Goal: Task Accomplishment & Management: Manage account settings

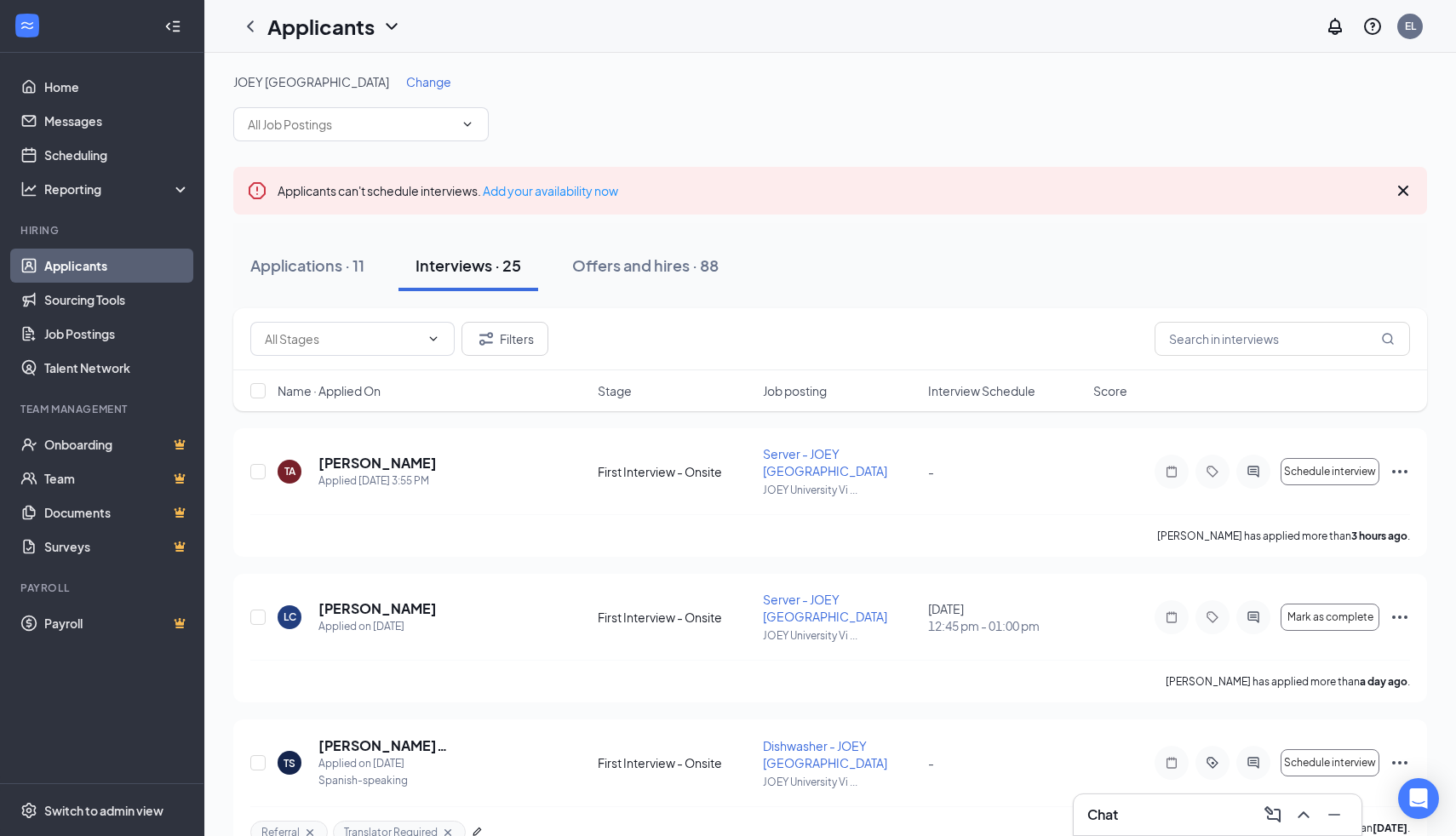
click at [406, 78] on span "Change" at bounding box center [428, 82] width 45 height 15
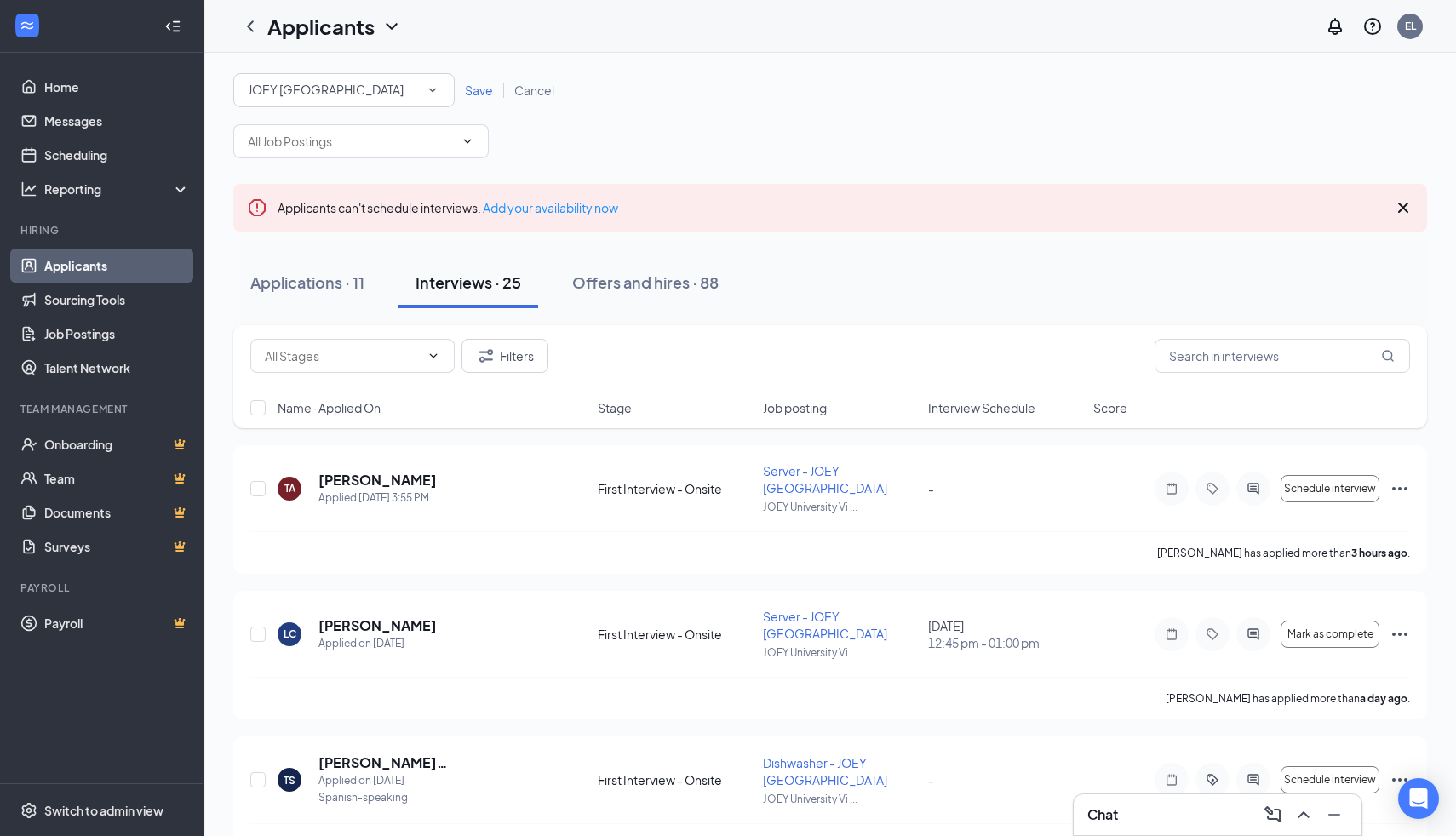
click at [388, 80] on div "JOEY [GEOGRAPHIC_DATA]" at bounding box center [344, 90] width 192 height 21
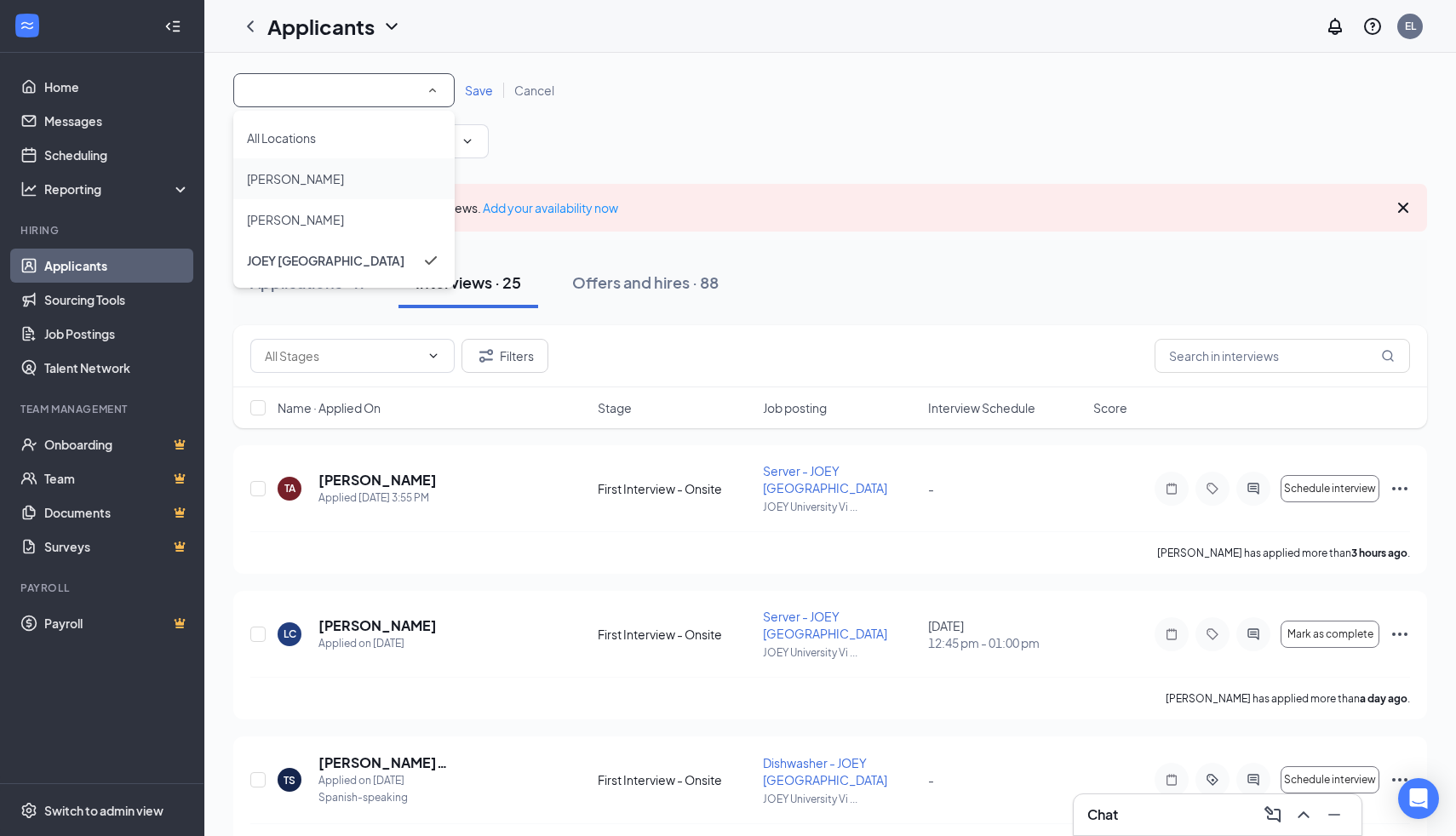
click at [349, 186] on div "[PERSON_NAME]" at bounding box center [344, 179] width 194 height 21
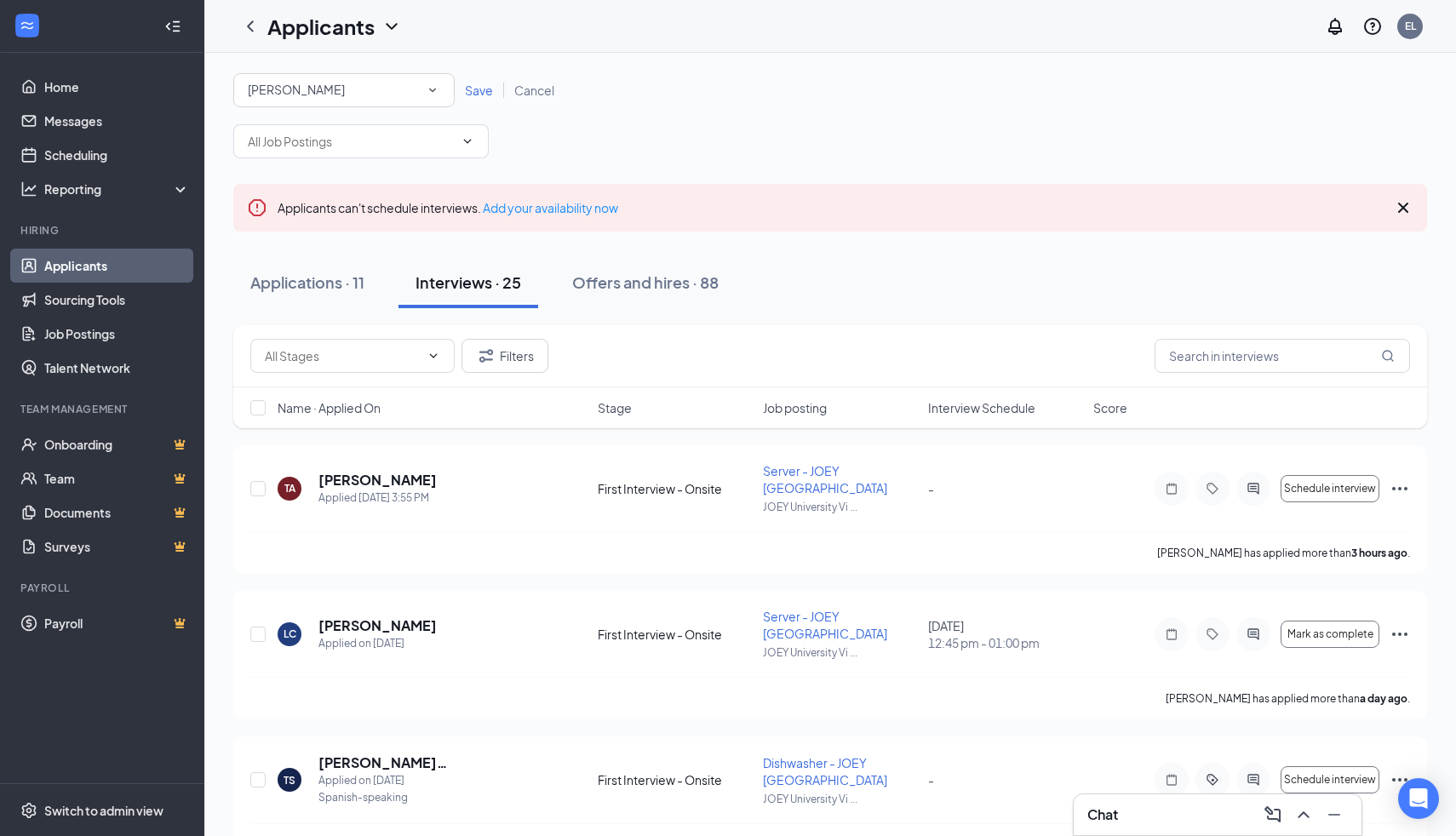
click at [474, 90] on span "Save" at bounding box center [479, 90] width 28 height 15
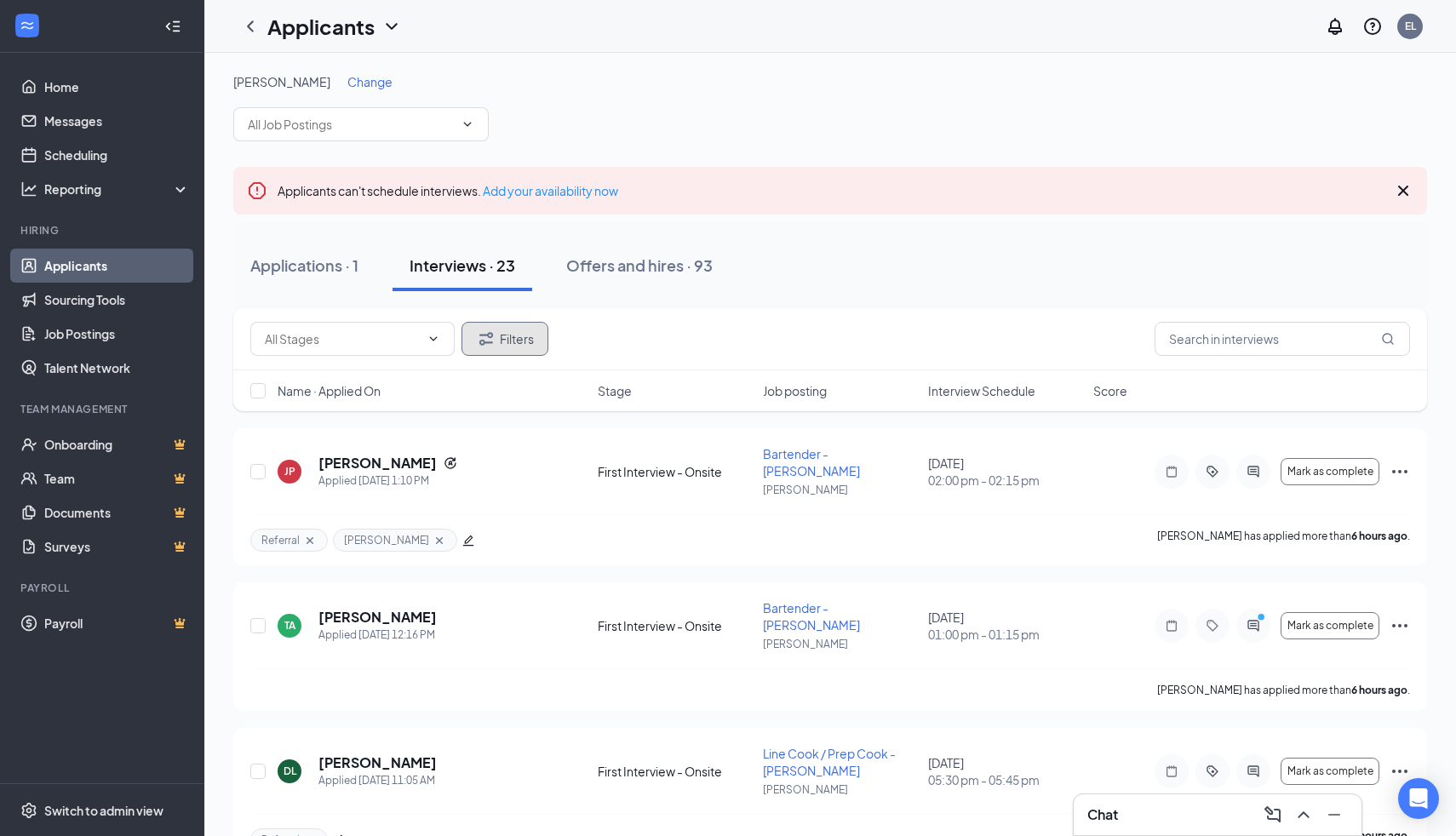
click at [519, 333] on button "Filters" at bounding box center [504, 339] width 87 height 34
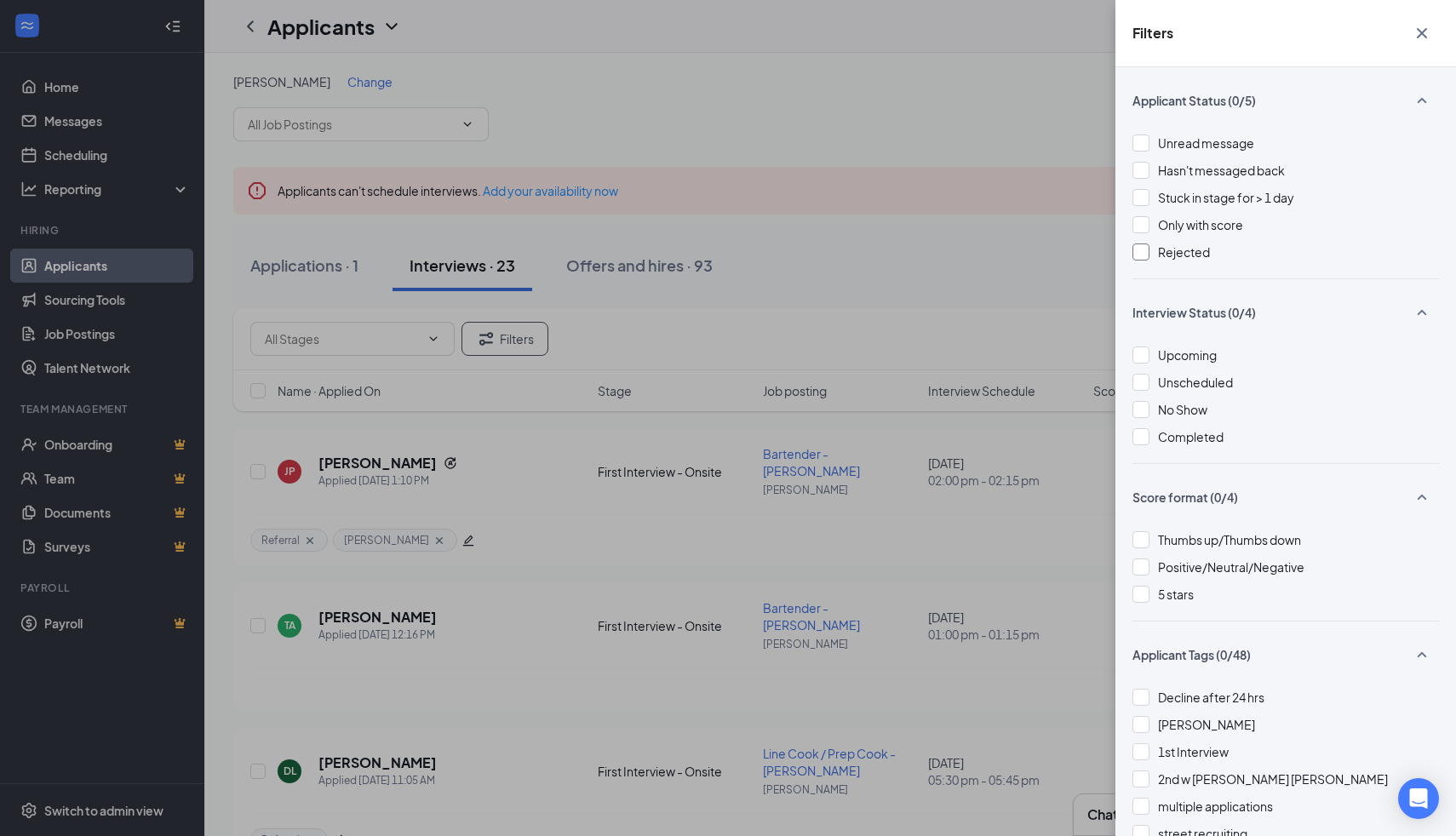
click at [1140, 257] on div at bounding box center [1141, 252] width 17 height 17
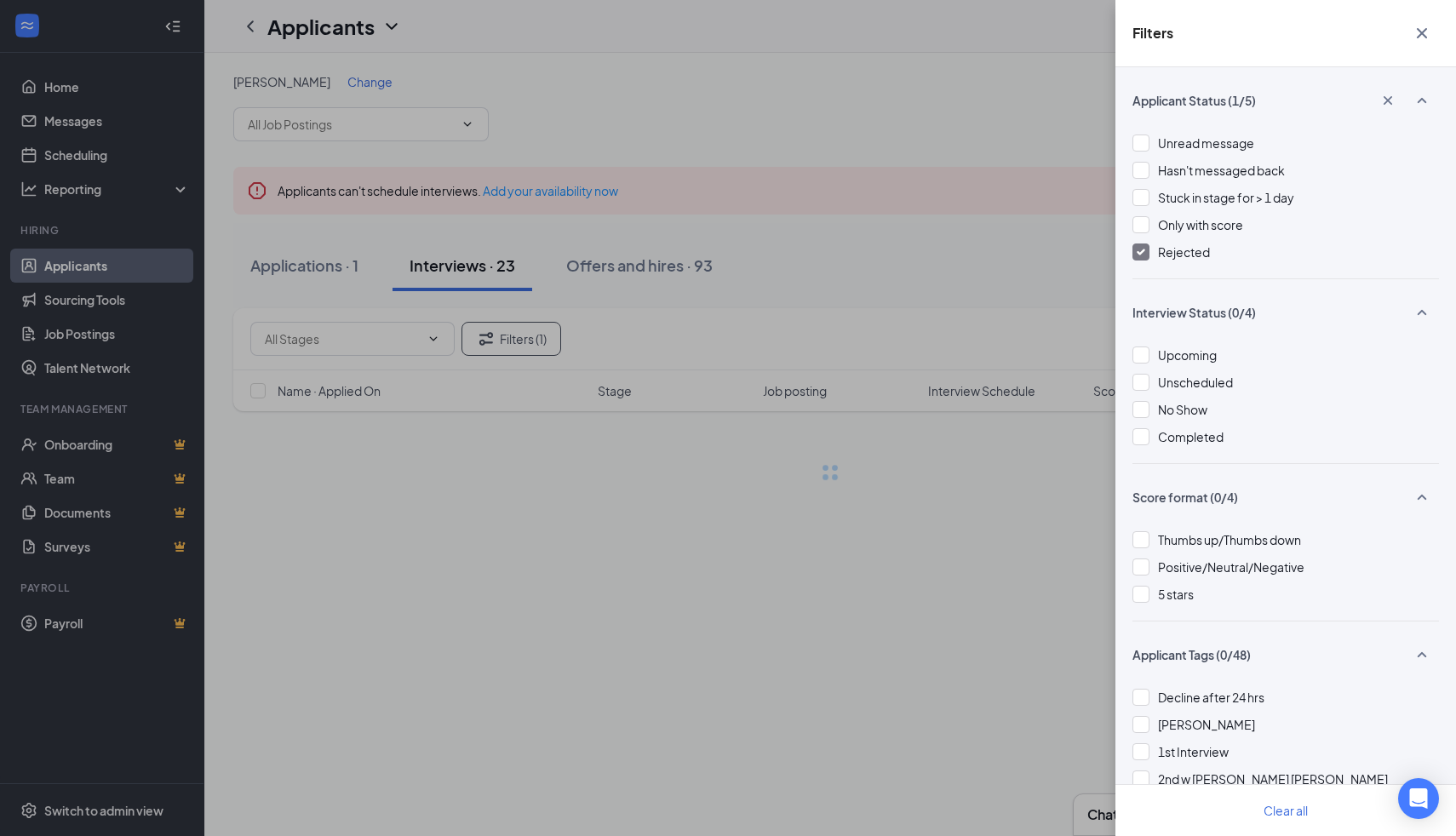
click at [968, 255] on div "Filters Applicant Status (1/5) Unread message Hasn't messaged back Stuck in sta…" at bounding box center [728, 418] width 1456 height 836
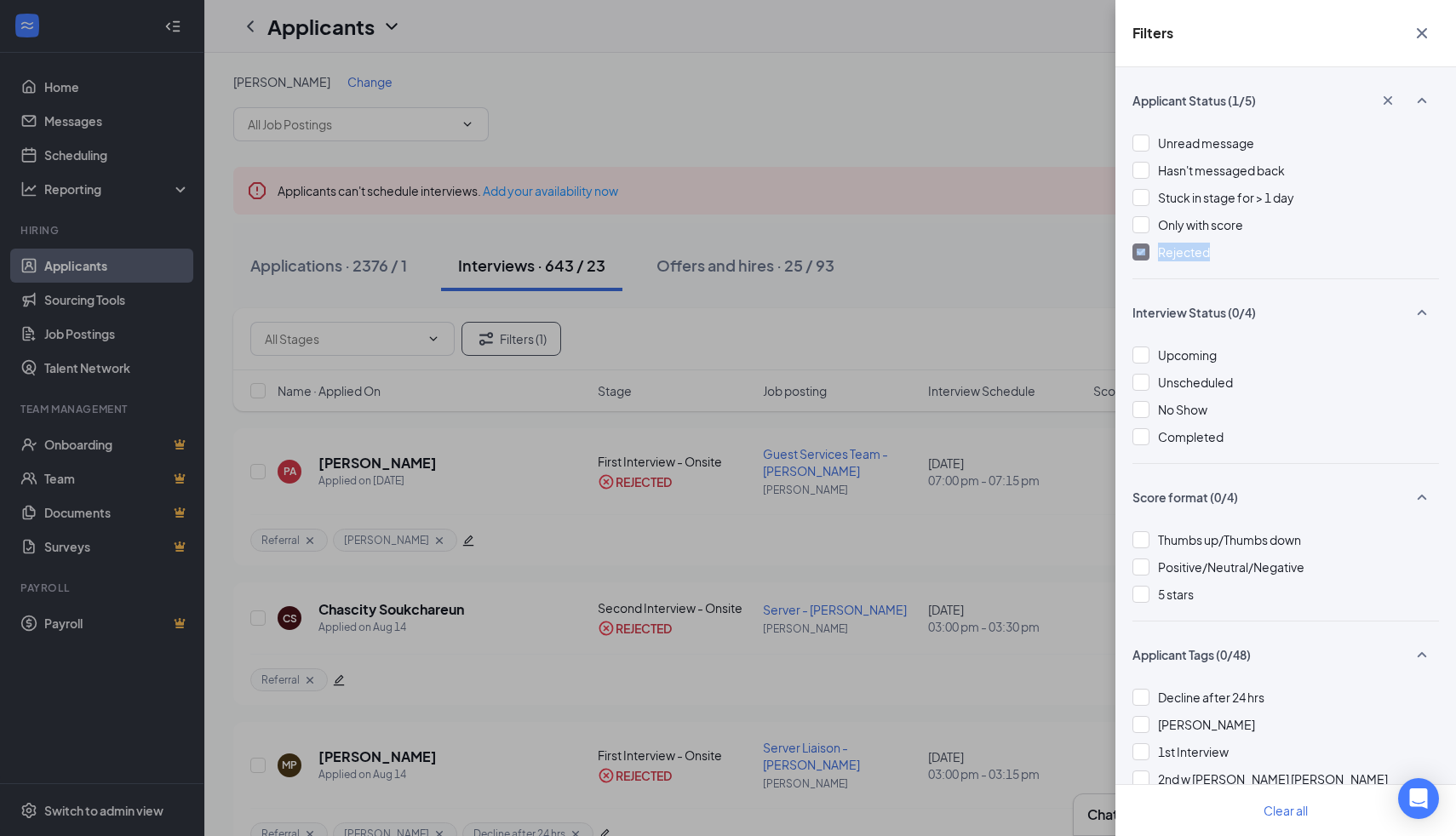
click at [968, 255] on div "Filters Applicant Status (1/5) Unread message Hasn't messaged back Stuck in sta…" at bounding box center [728, 418] width 1456 height 836
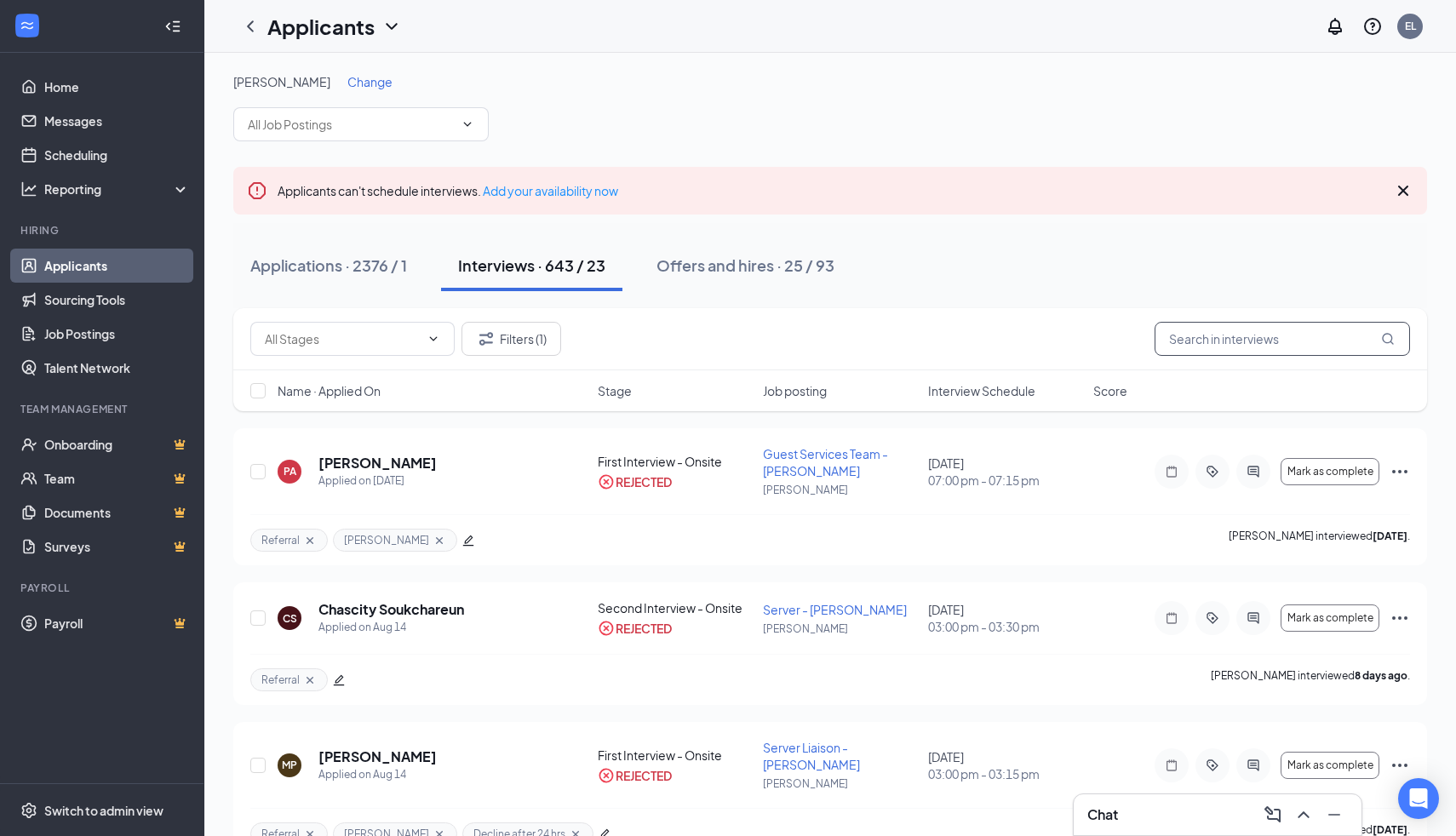
click at [1263, 345] on input "text" at bounding box center [1281, 339] width 255 height 34
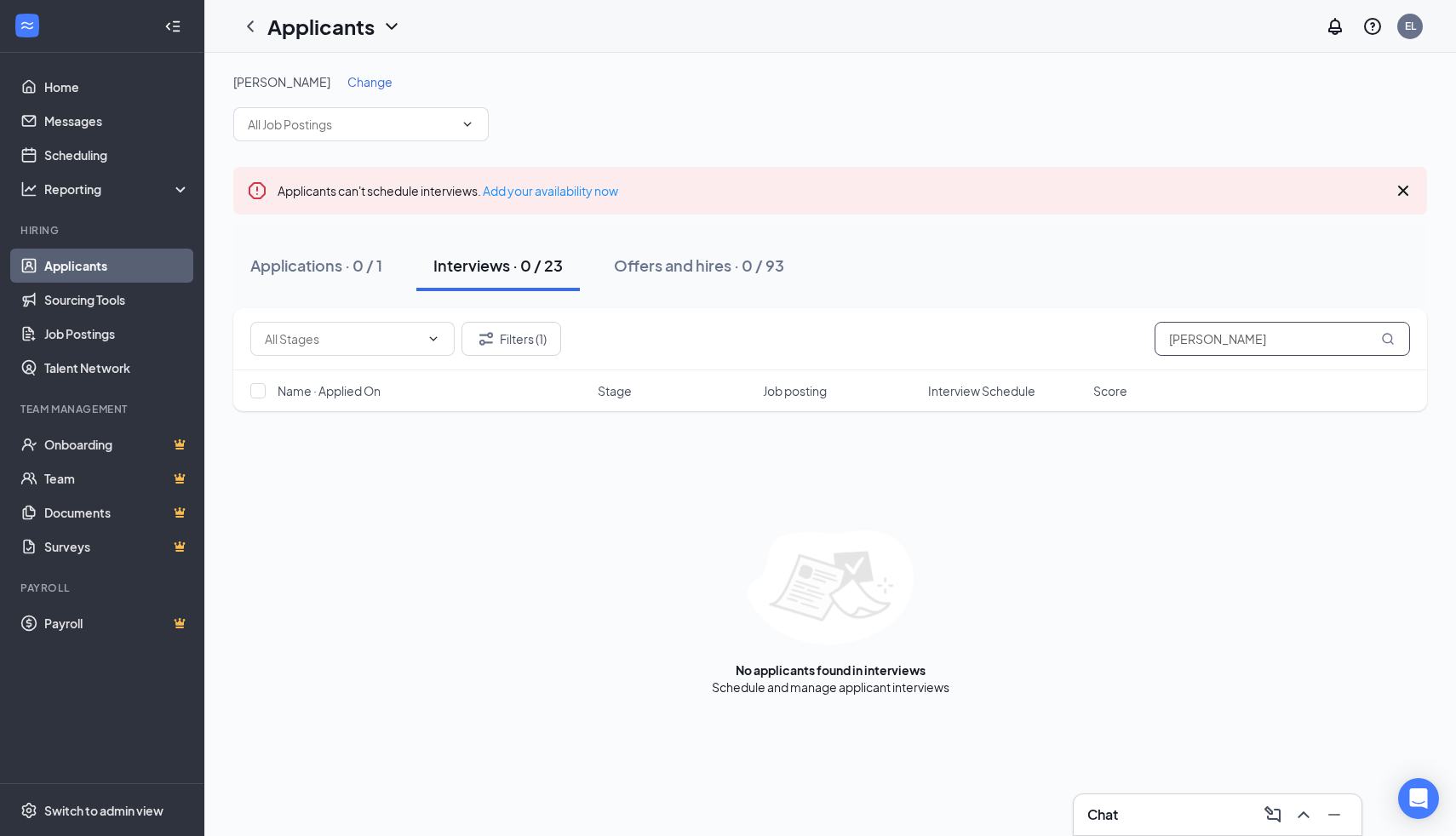
click at [1286, 343] on input "[PERSON_NAME]" at bounding box center [1281, 339] width 255 height 34
type input "w"
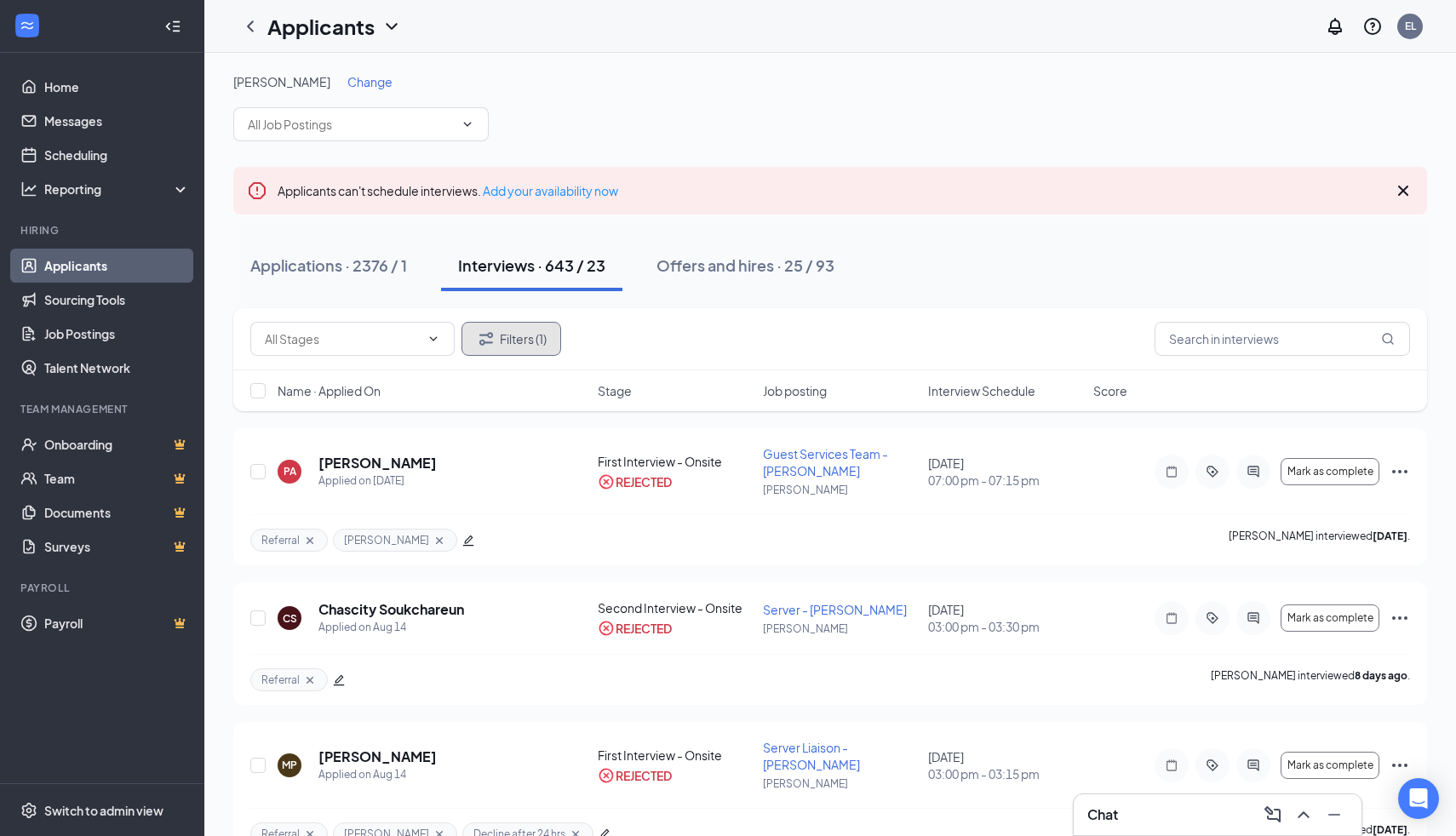
click at [527, 351] on button "Filters (1)" at bounding box center [511, 339] width 100 height 34
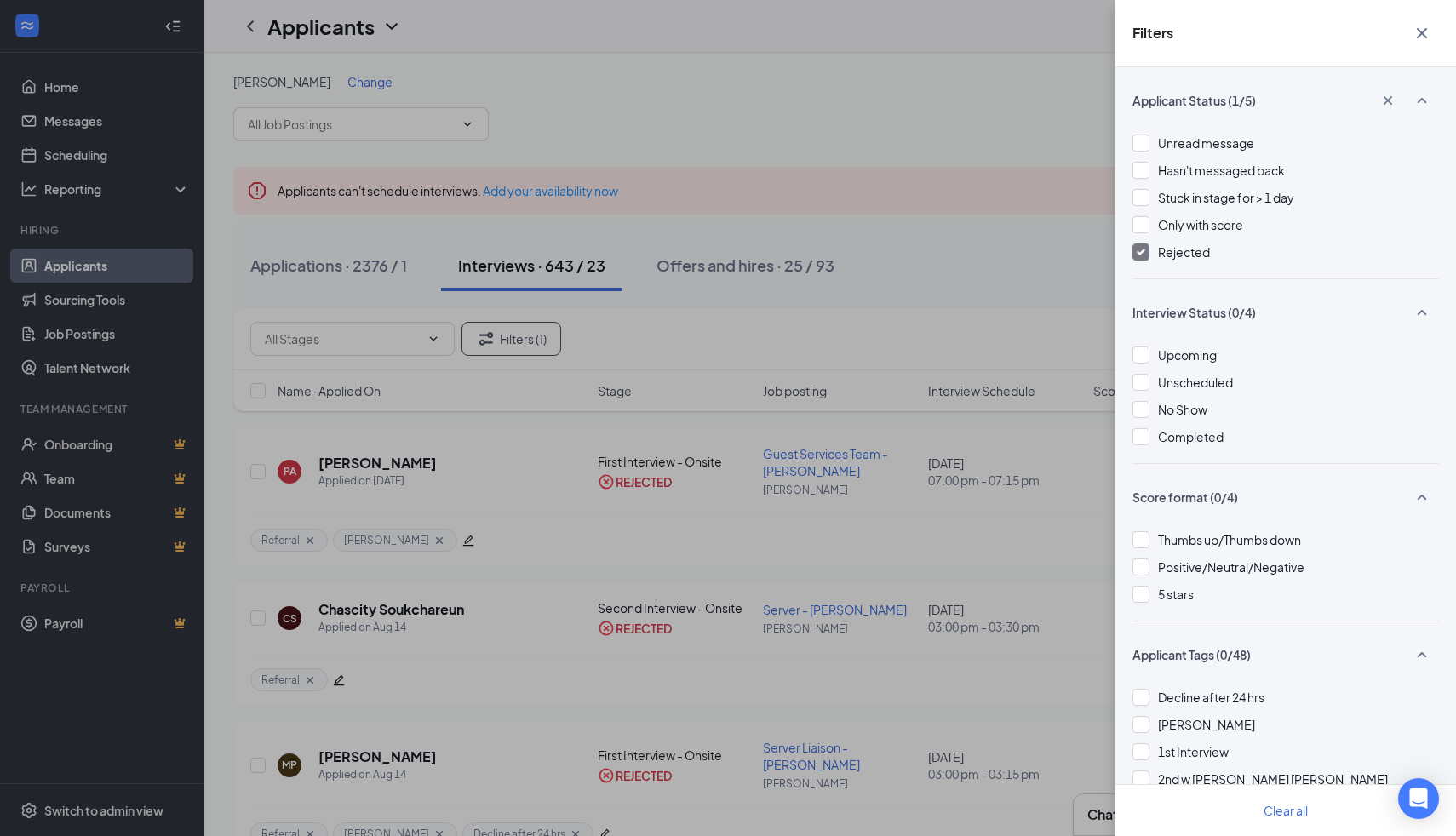
click at [1136, 249] on img at bounding box center [1140, 251] width 8 height 7
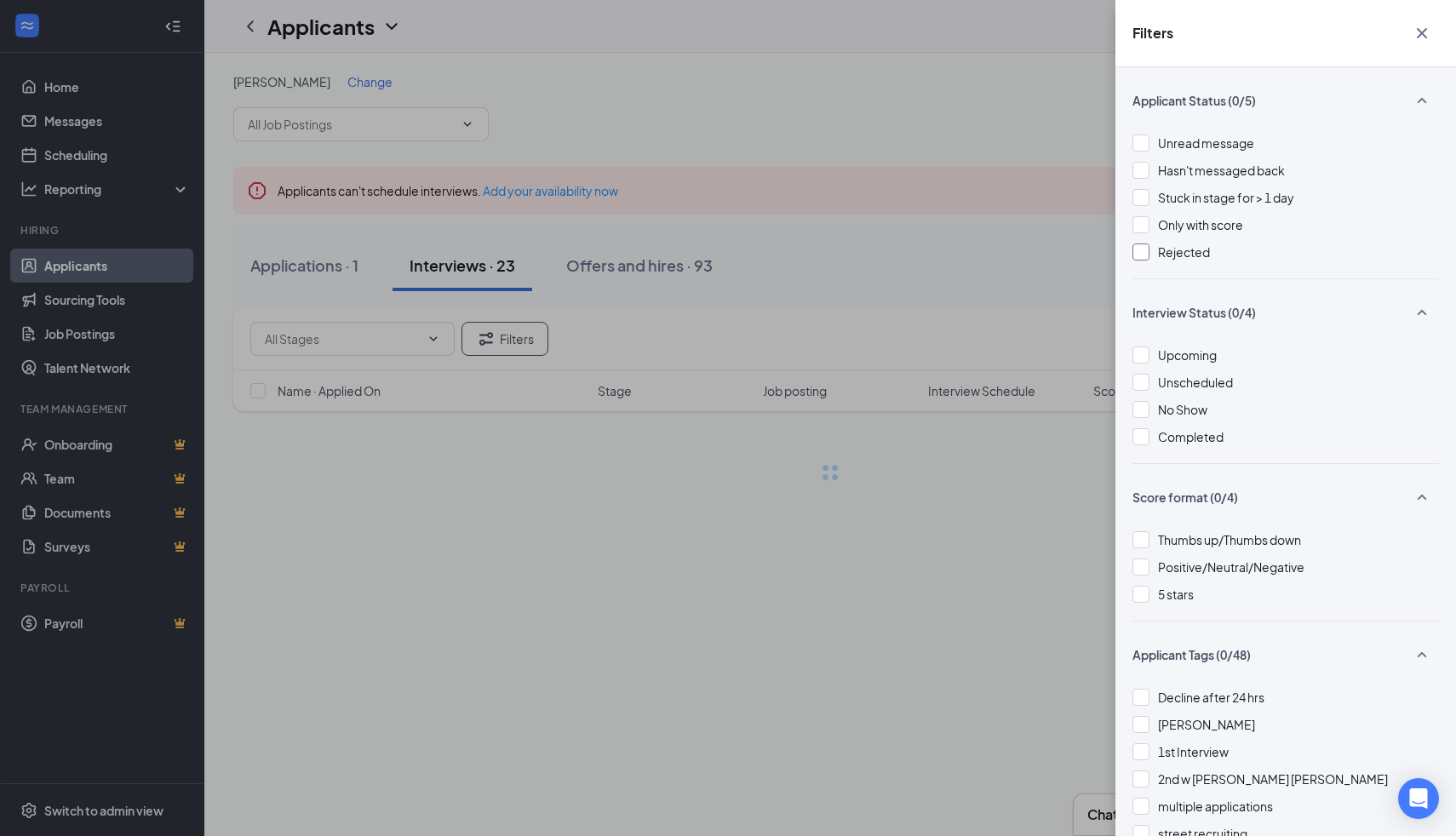
click at [962, 245] on div "Filters Applicant Status (0/5) Unread message Hasn't messaged back Stuck in sta…" at bounding box center [728, 418] width 1456 height 836
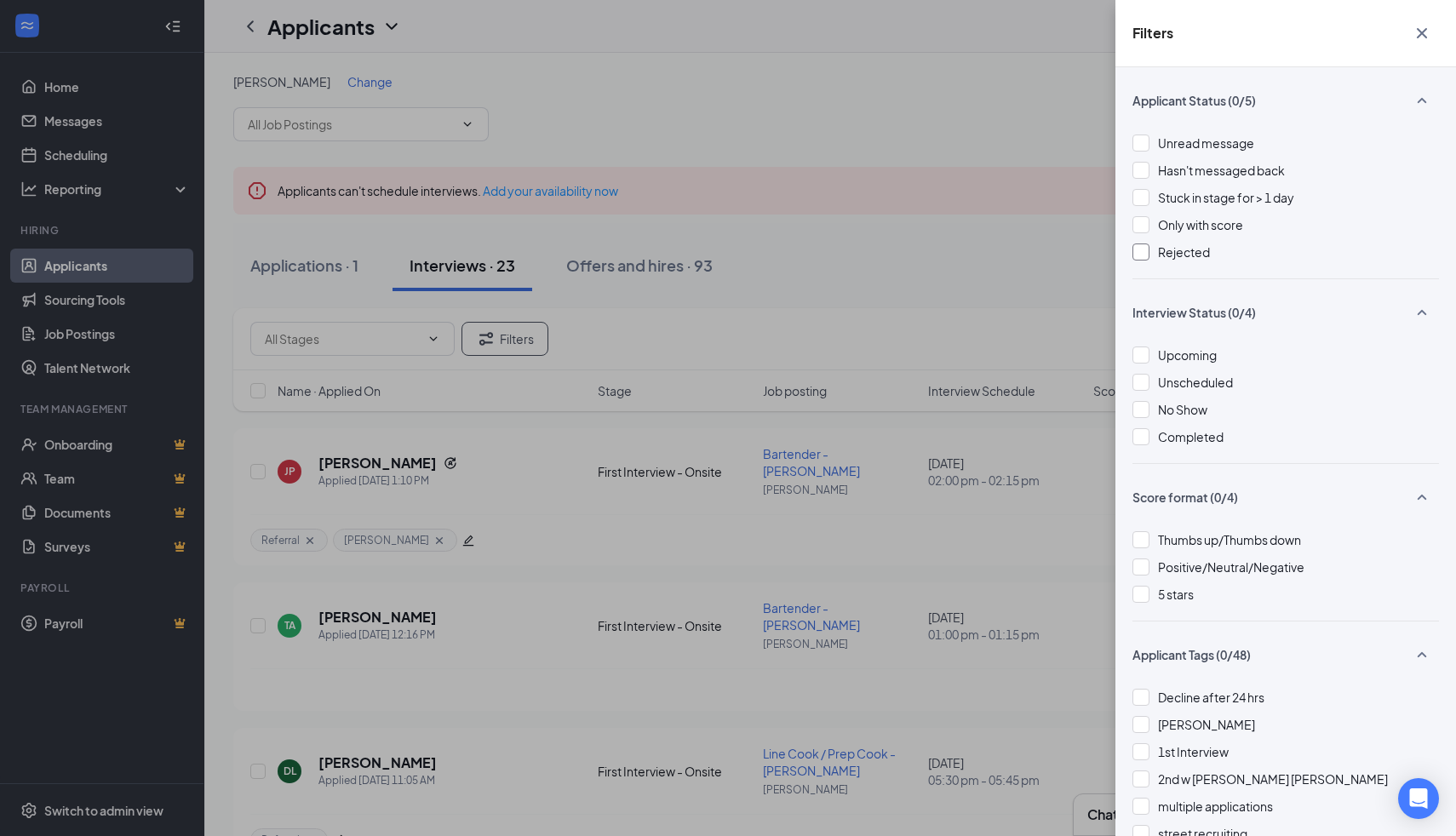
click at [962, 245] on div "Filters Applicant Status (0/5) Unread message Hasn't messaged back Stuck in sta…" at bounding box center [728, 418] width 1456 height 836
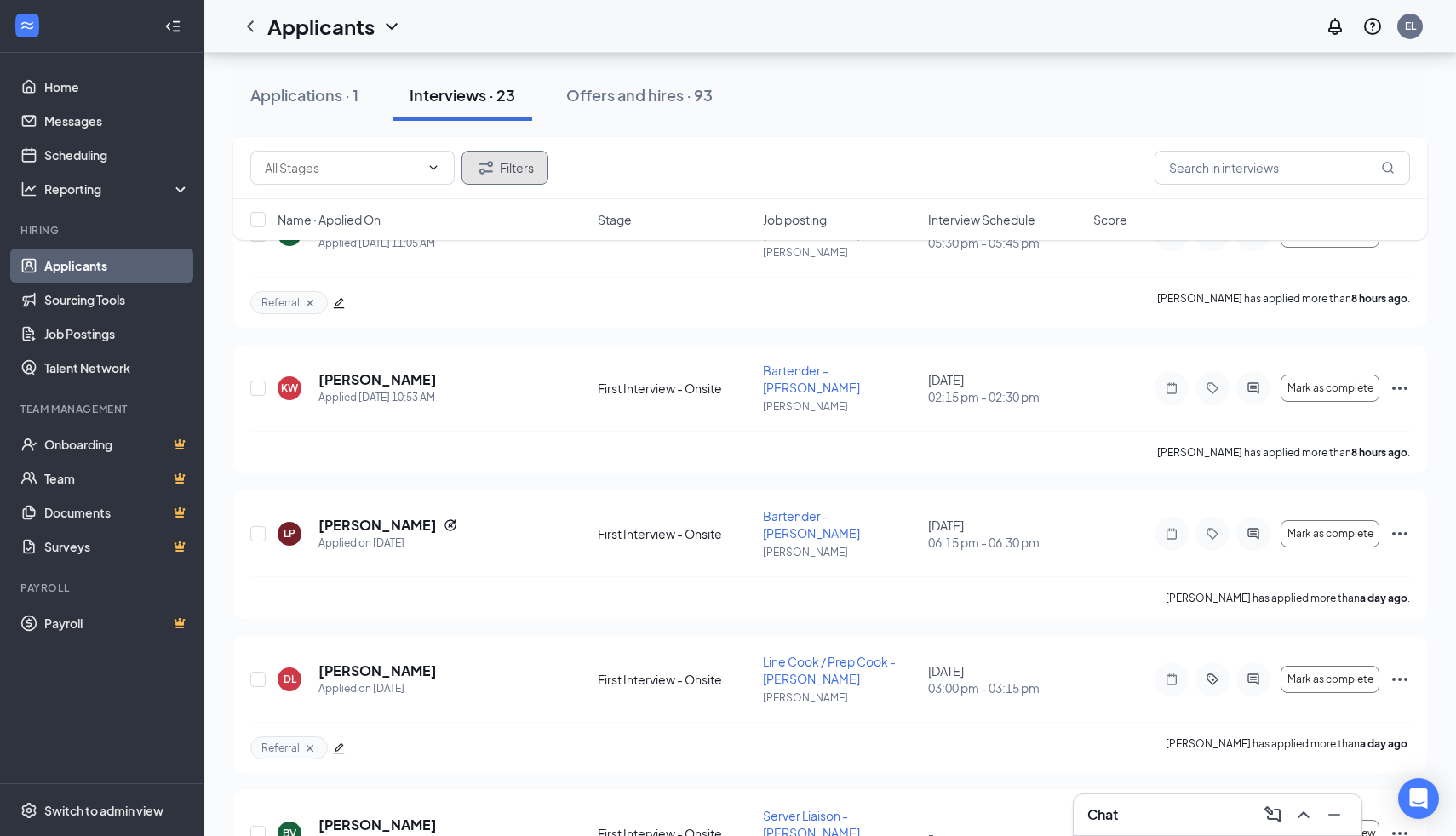
scroll to position [551, 0]
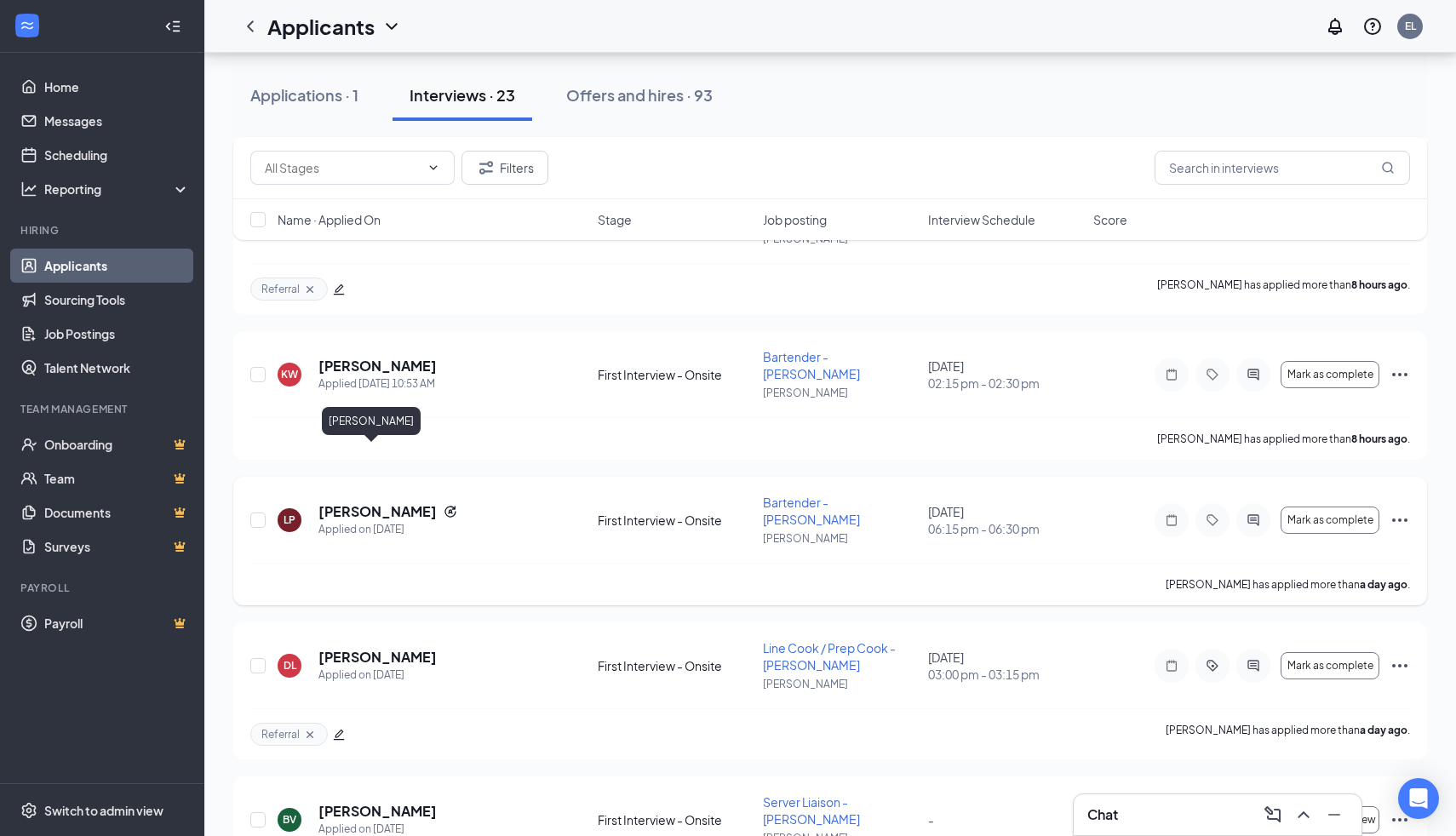
click at [374, 503] on h5 "[PERSON_NAME]" at bounding box center [377, 512] width 119 height 19
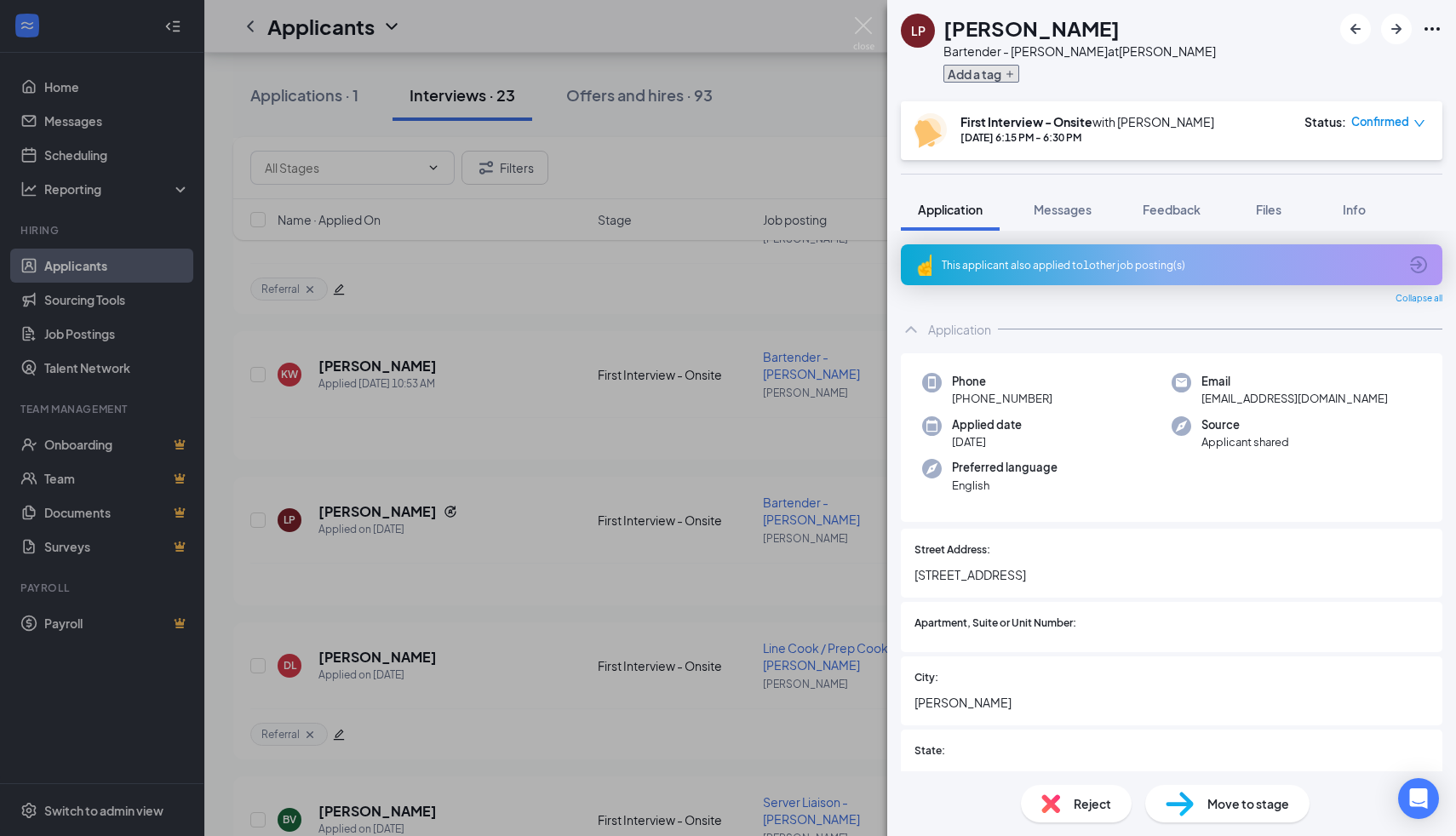
click at [993, 75] on button "Add a tag" at bounding box center [981, 73] width 75 height 18
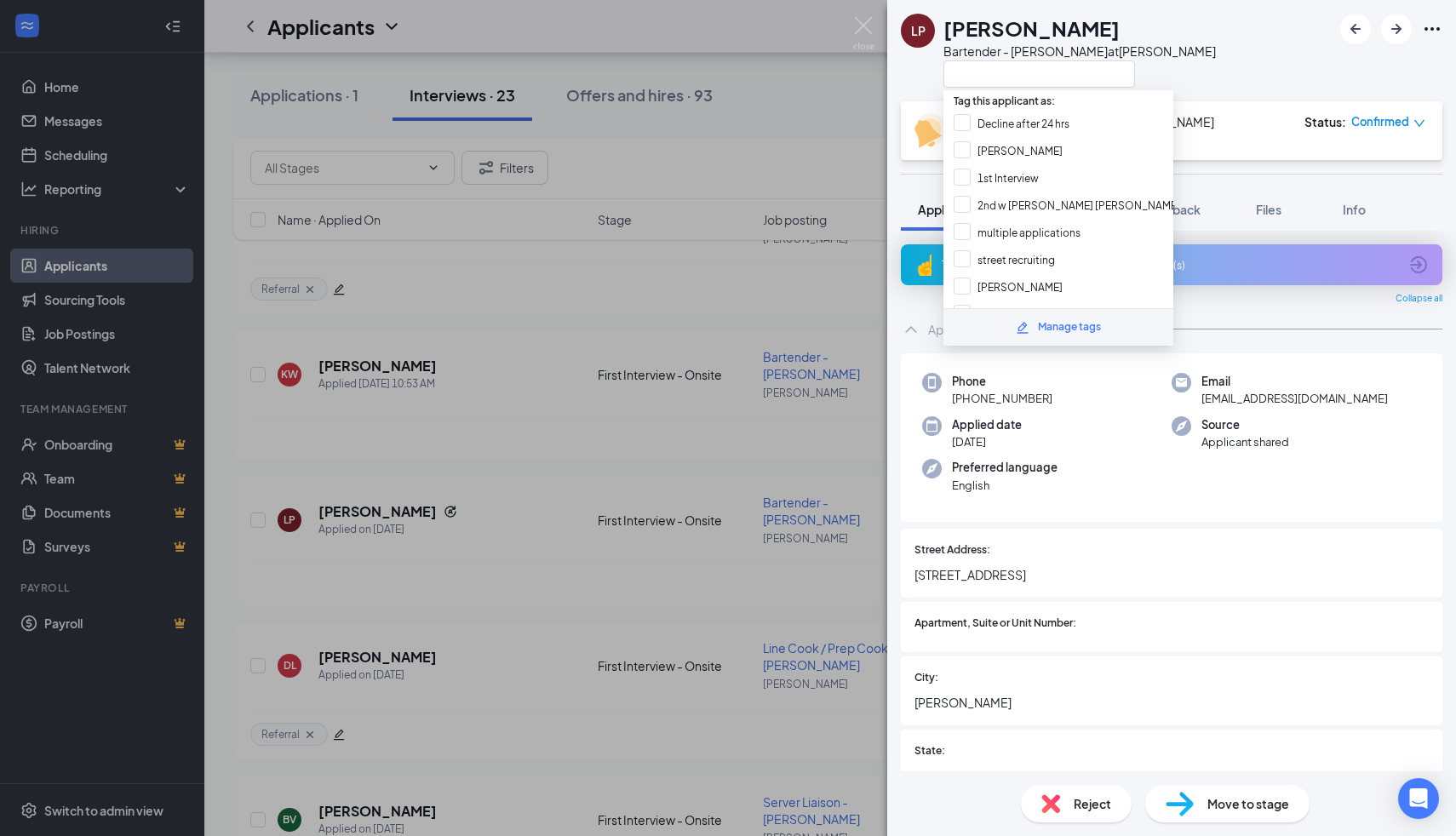
click at [992, 90] on div "Tag this applicant as: Decline after 24 hrs [PERSON_NAME] 1st Interview 2nd w […" at bounding box center [1058, 217] width 230 height 255
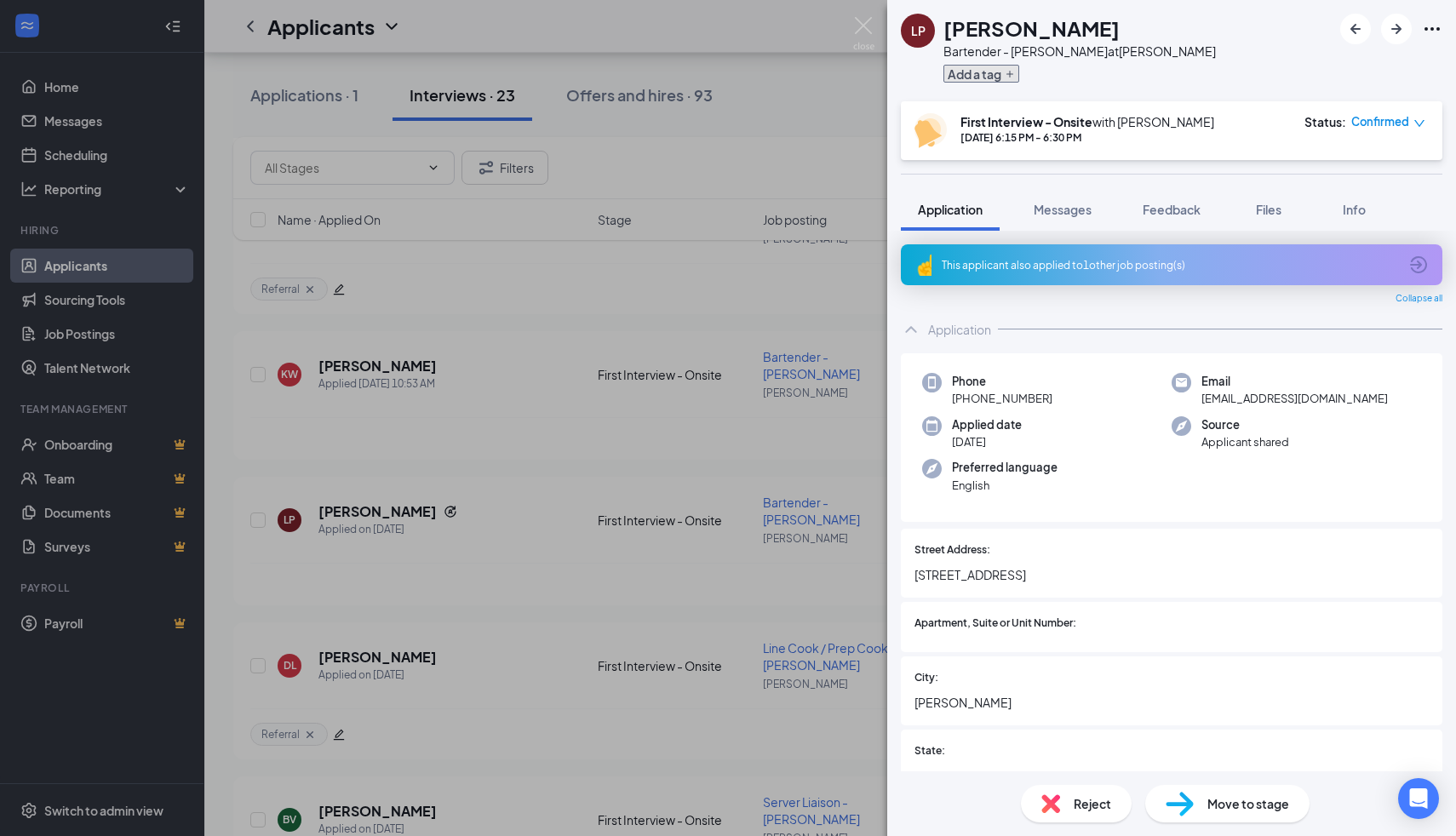
click at [985, 82] on button "Add a tag" at bounding box center [981, 73] width 75 height 18
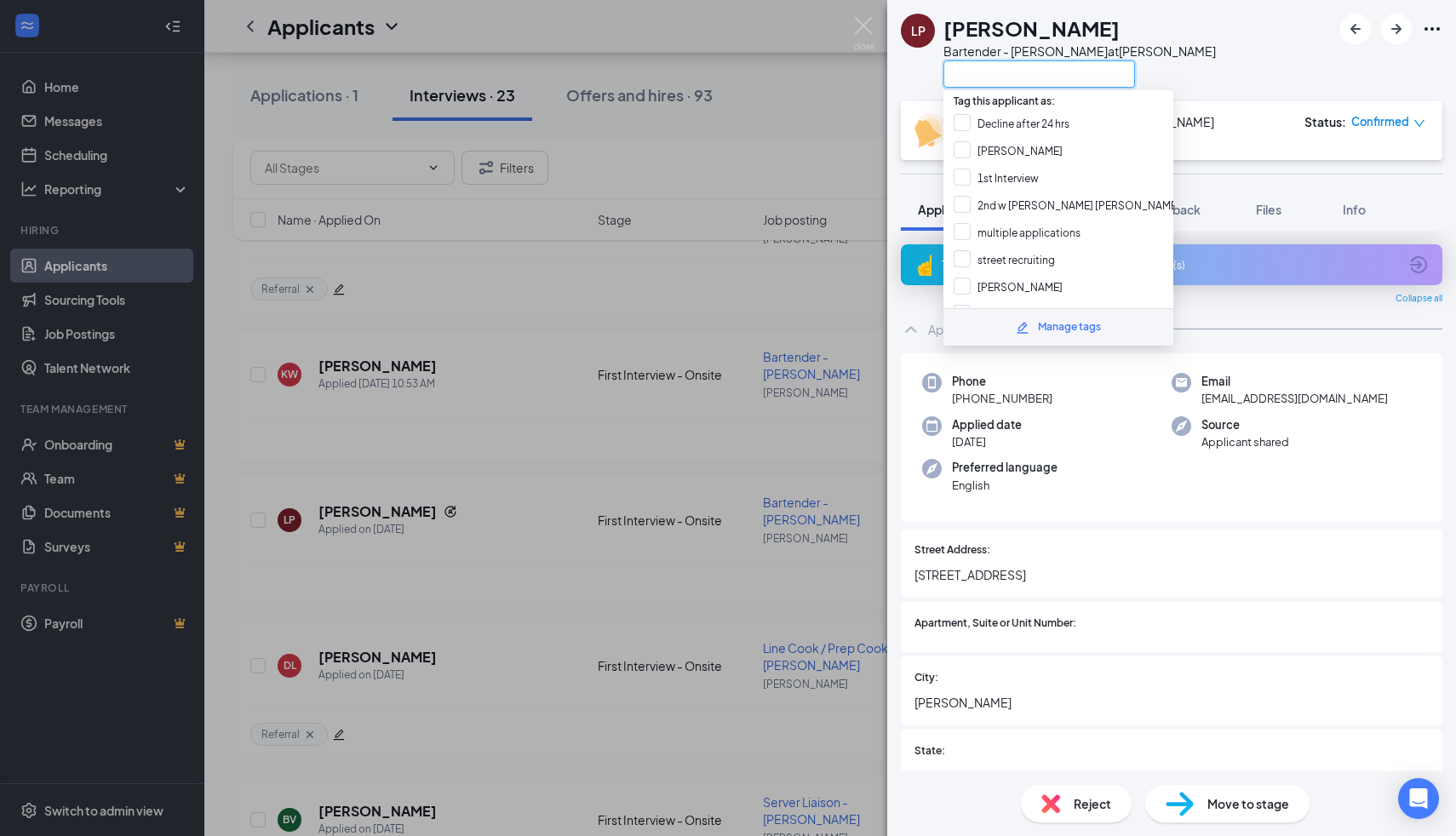
click at [985, 82] on input "text" at bounding box center [1039, 73] width 192 height 27
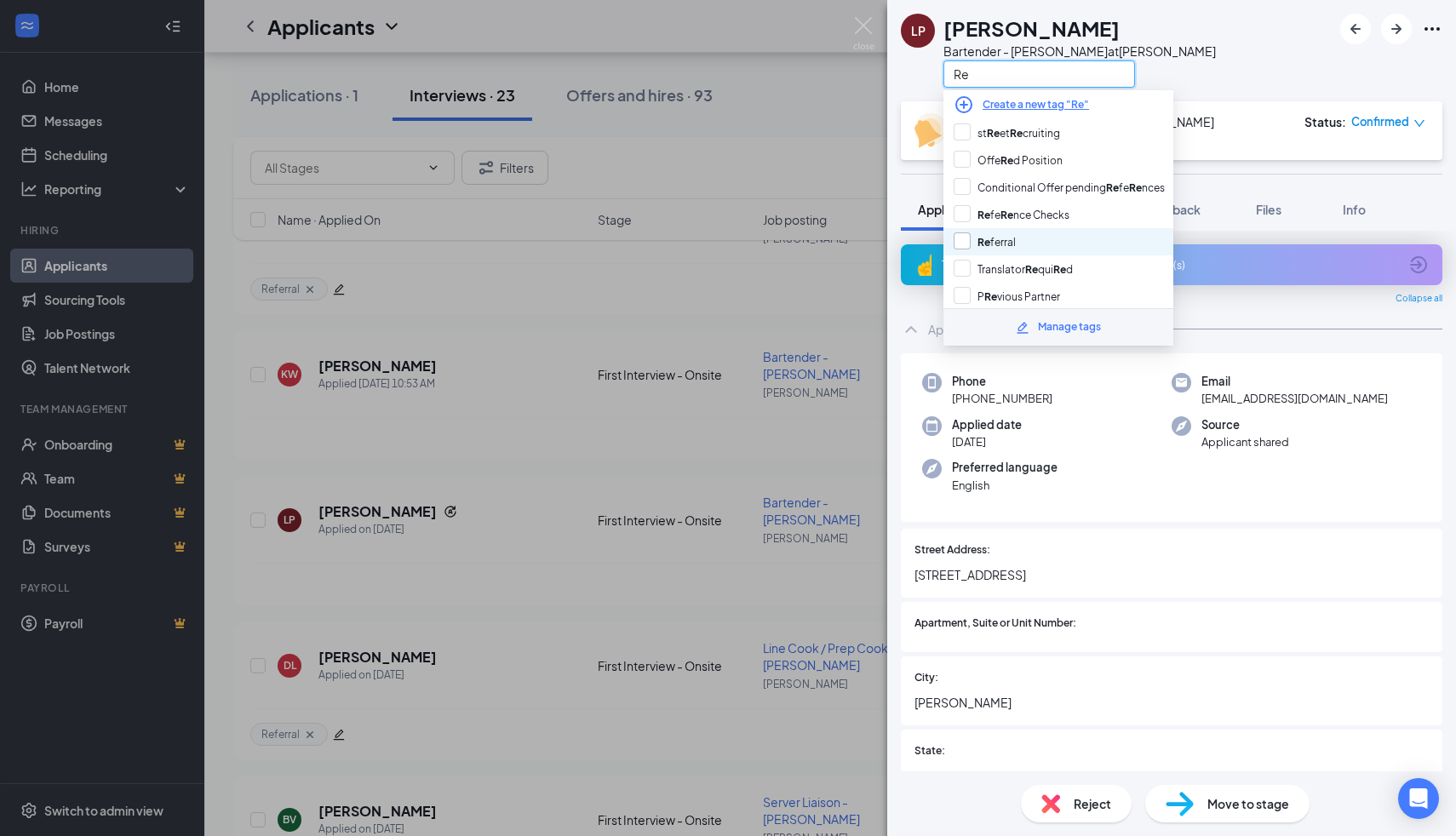
type input "Re"
click at [953, 236] on input "Re ferral" at bounding box center [984, 242] width 62 height 19
checkbox input "true"
click at [1025, 507] on div "Phone [PHONE_NUMBER] Email [EMAIL_ADDRESS][DOMAIN_NAME] Applied date [DATE] Sou…" at bounding box center [1171, 438] width 541 height 169
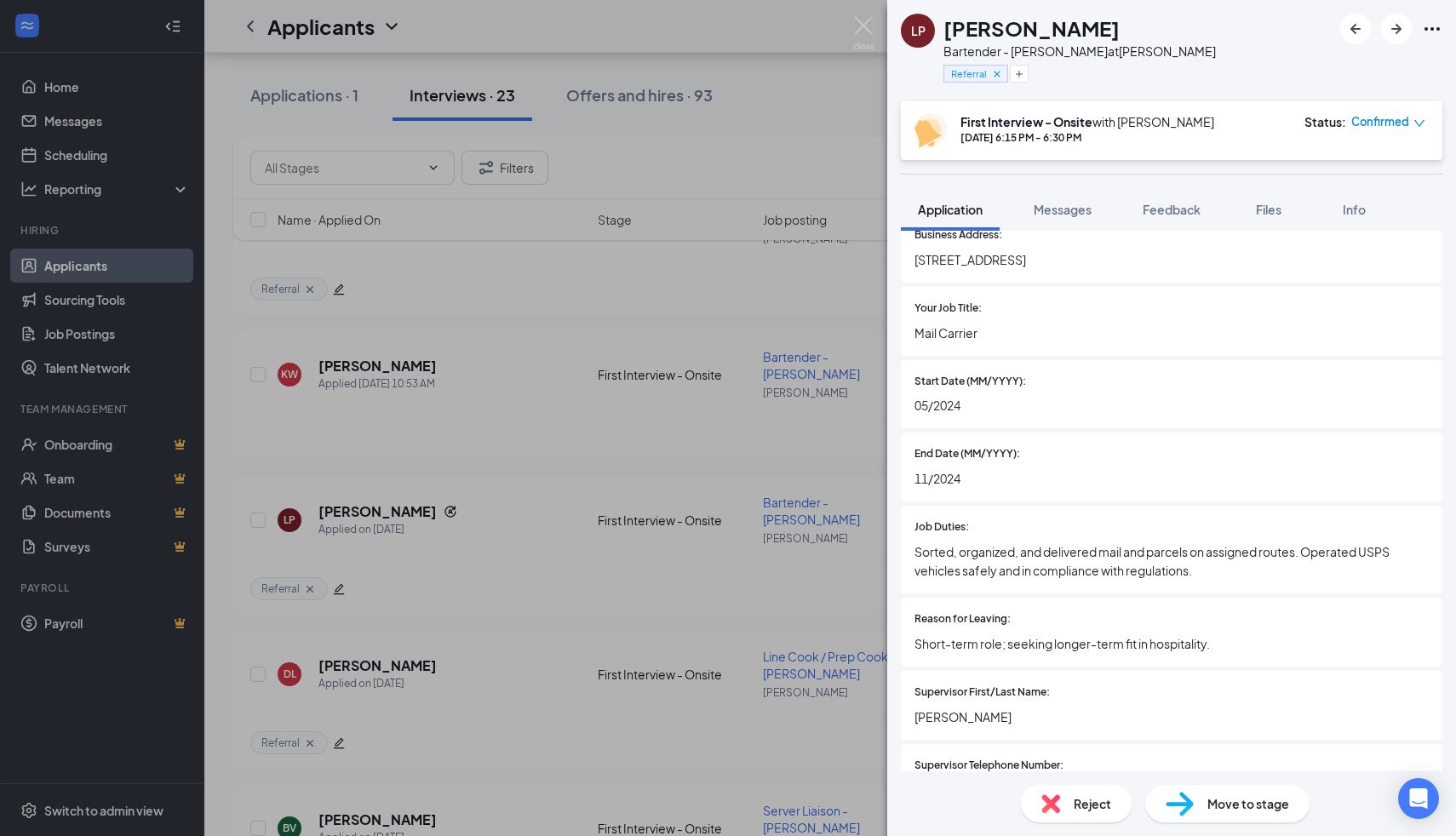
scroll to position [2615, 0]
click at [867, 27] on img at bounding box center [863, 33] width 22 height 33
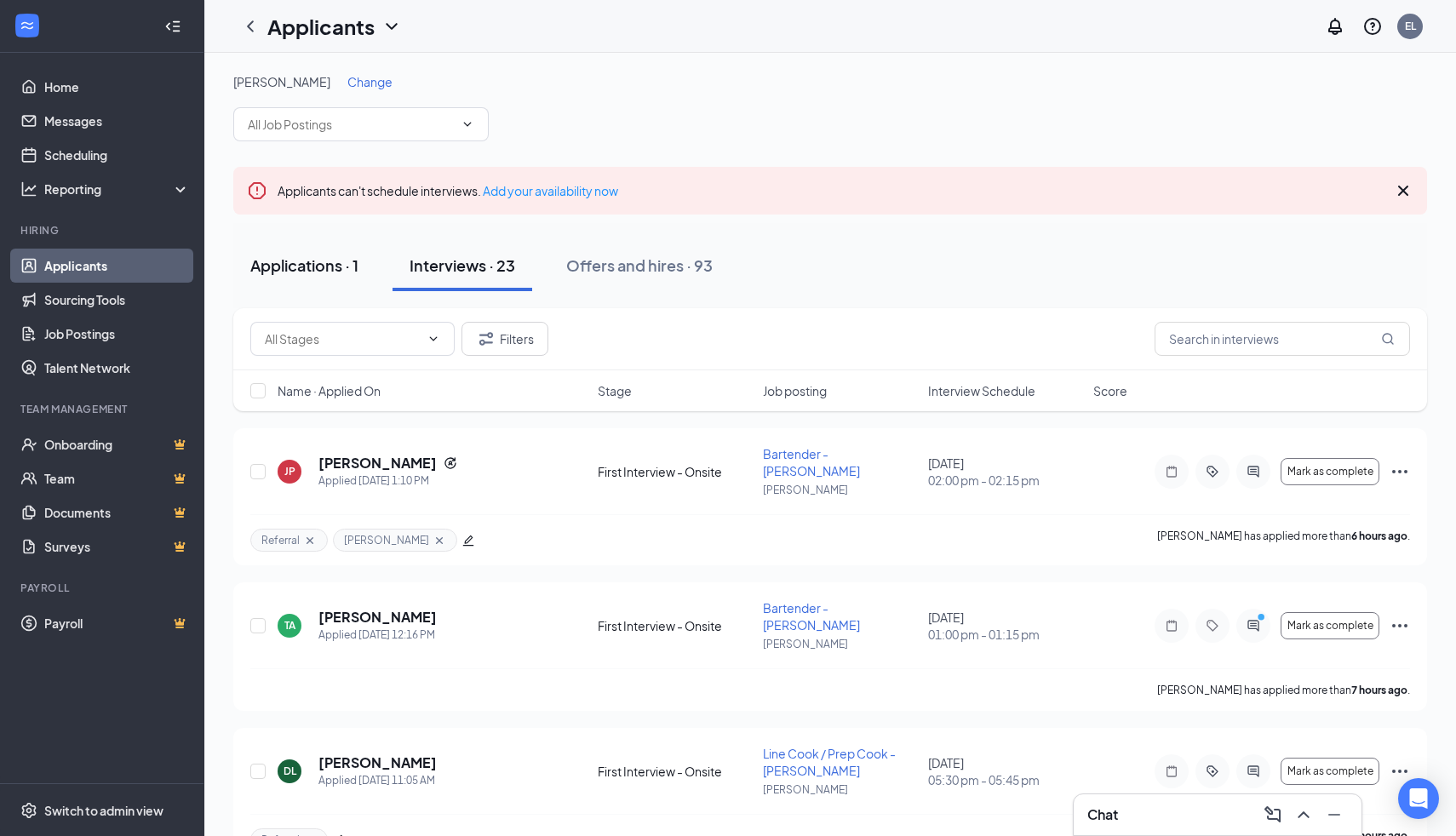
click at [310, 242] on button "Applications · 1" at bounding box center [304, 265] width 142 height 51
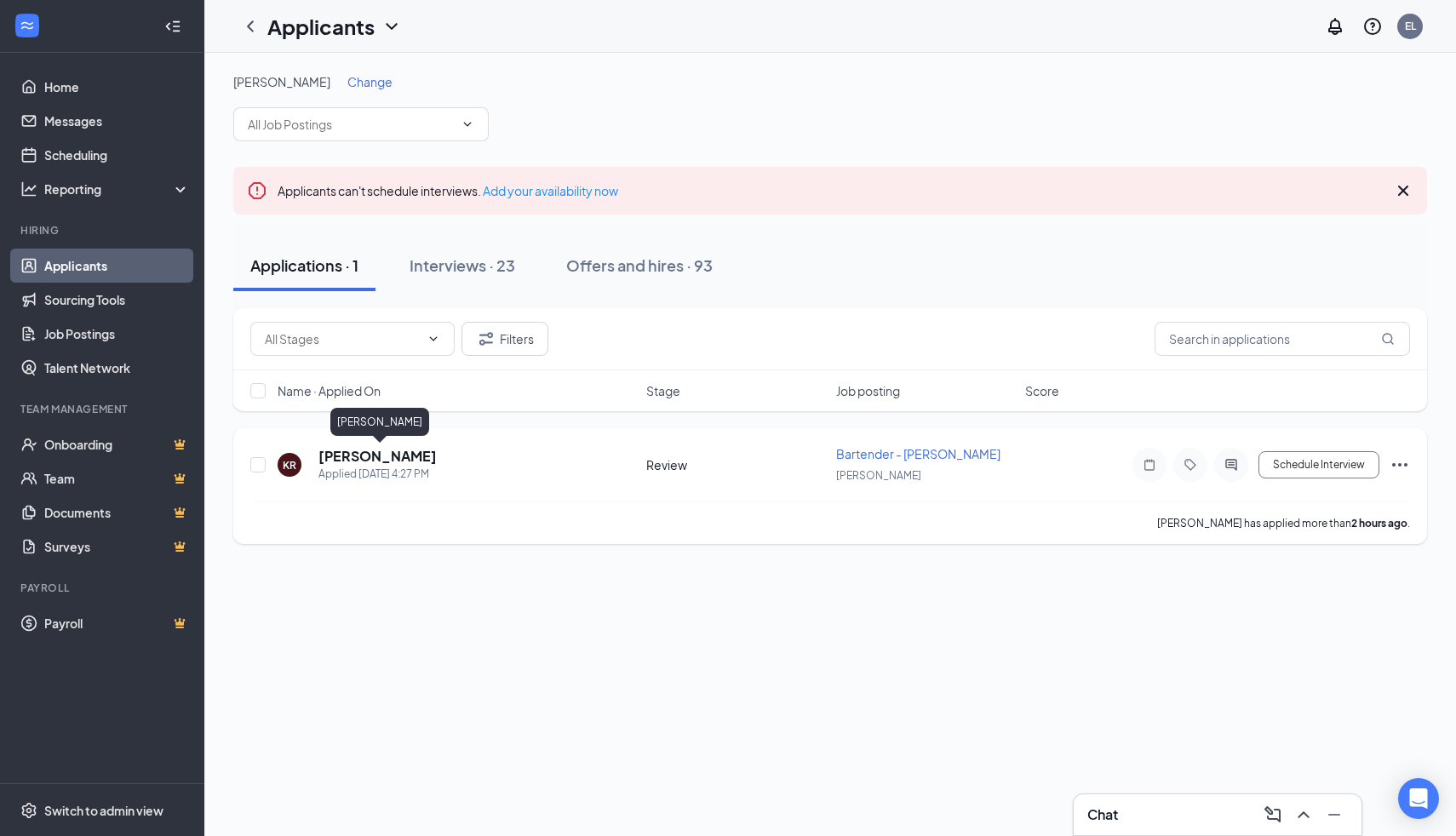
click at [404, 461] on h5 "[PERSON_NAME]" at bounding box center [377, 457] width 119 height 19
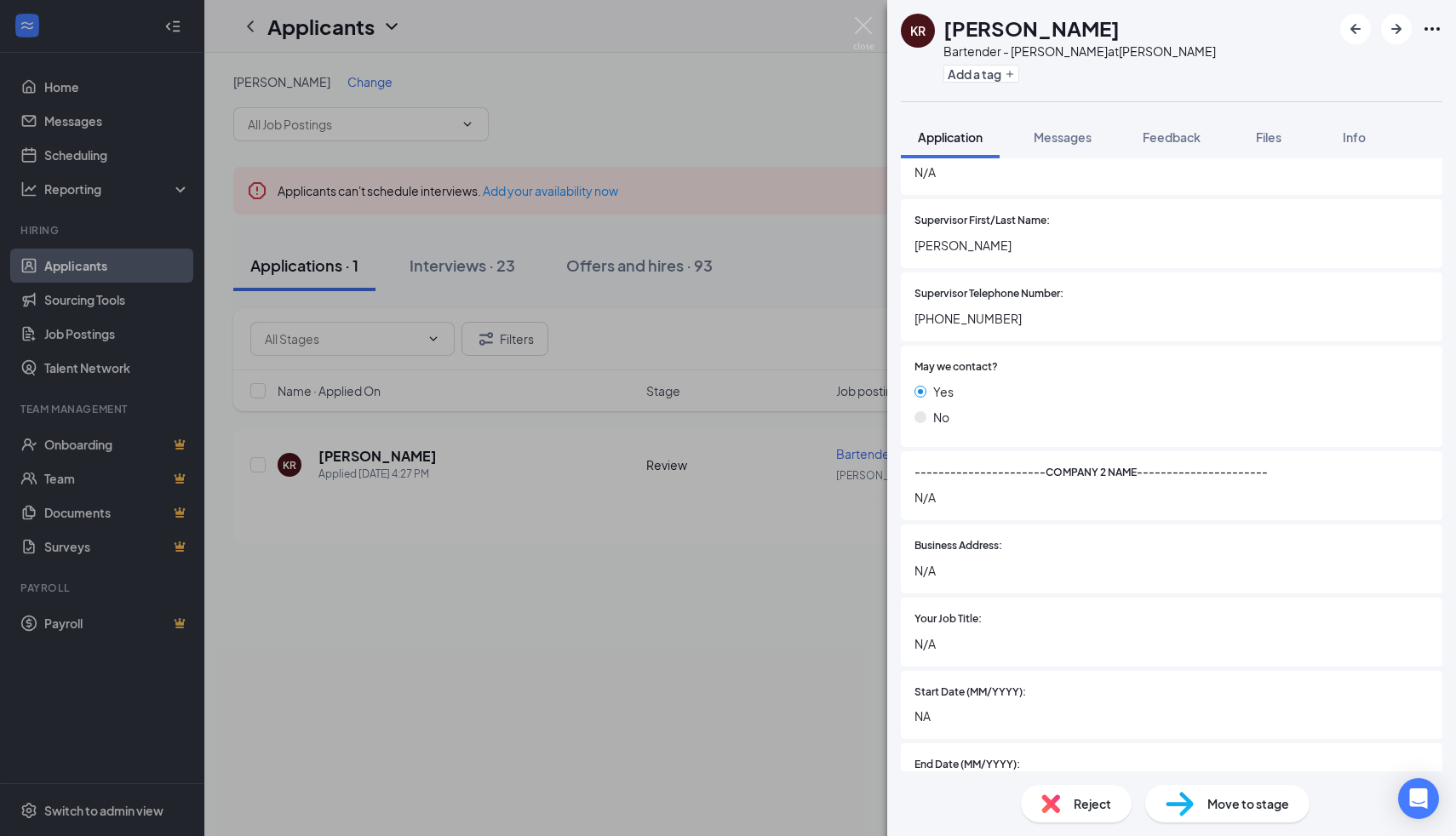
scroll to position [2202, 0]
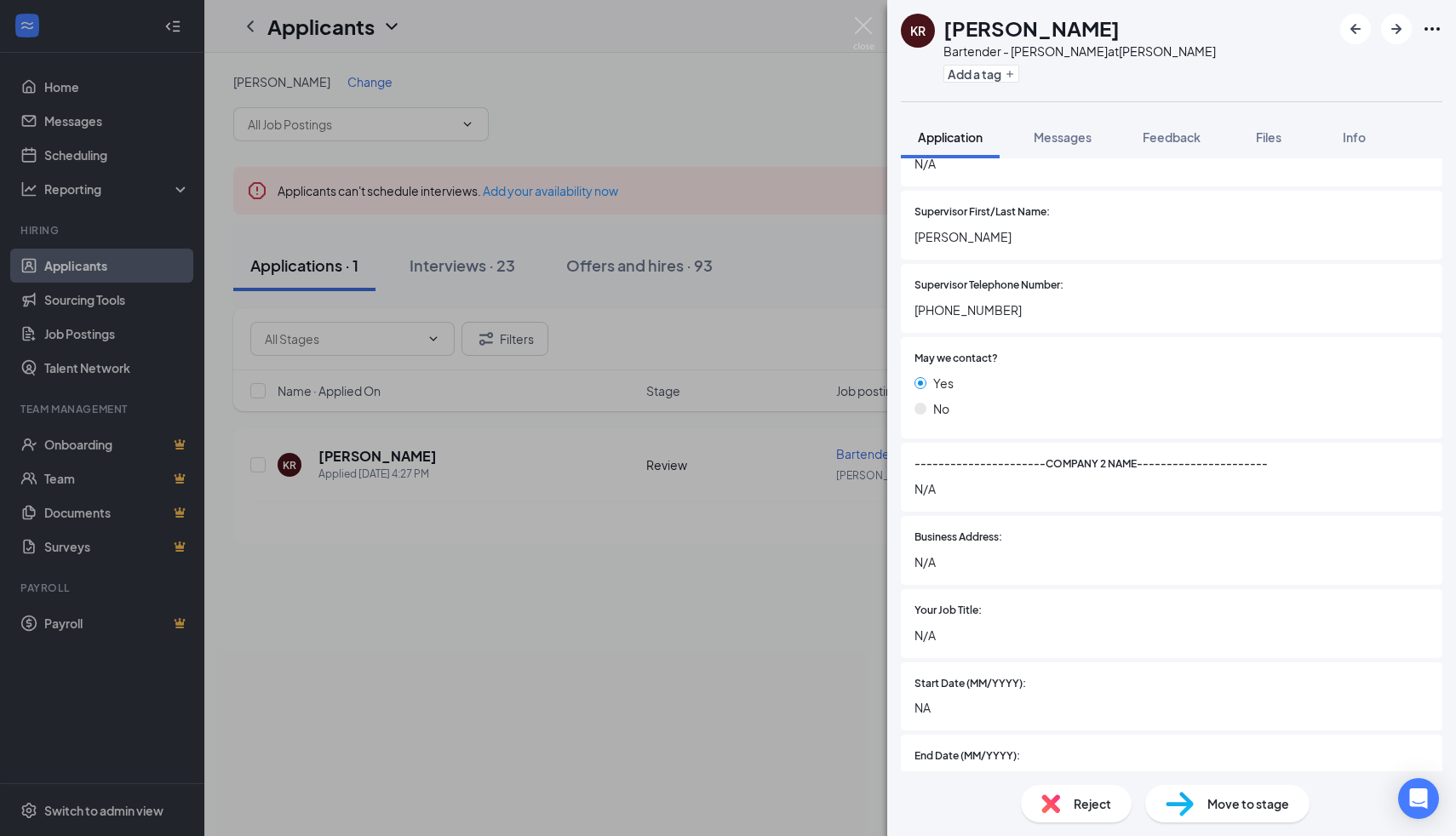
click at [1201, 808] on div "Move to stage" at bounding box center [1227, 804] width 165 height 38
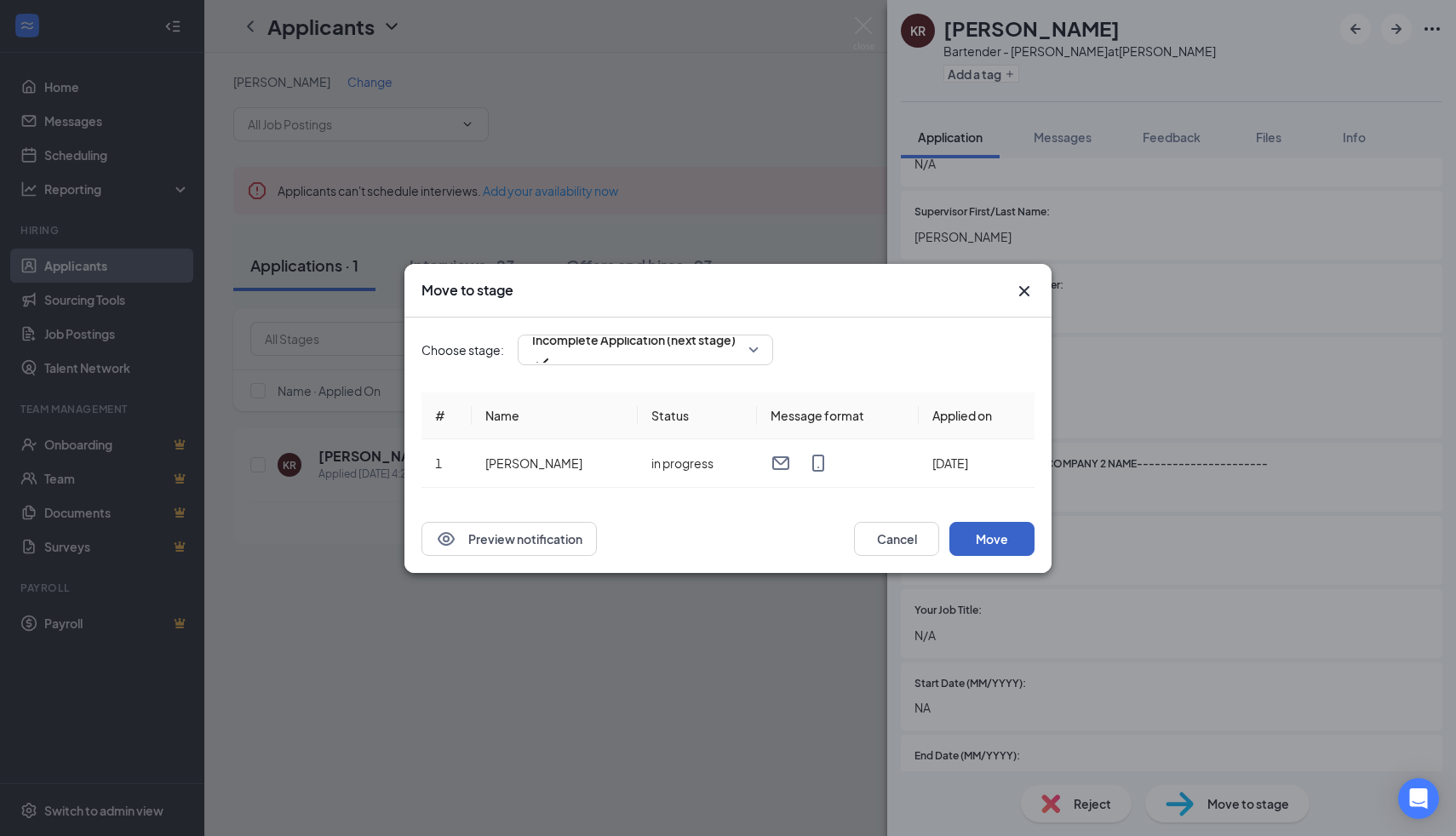
click at [966, 545] on button "Move" at bounding box center [991, 539] width 85 height 34
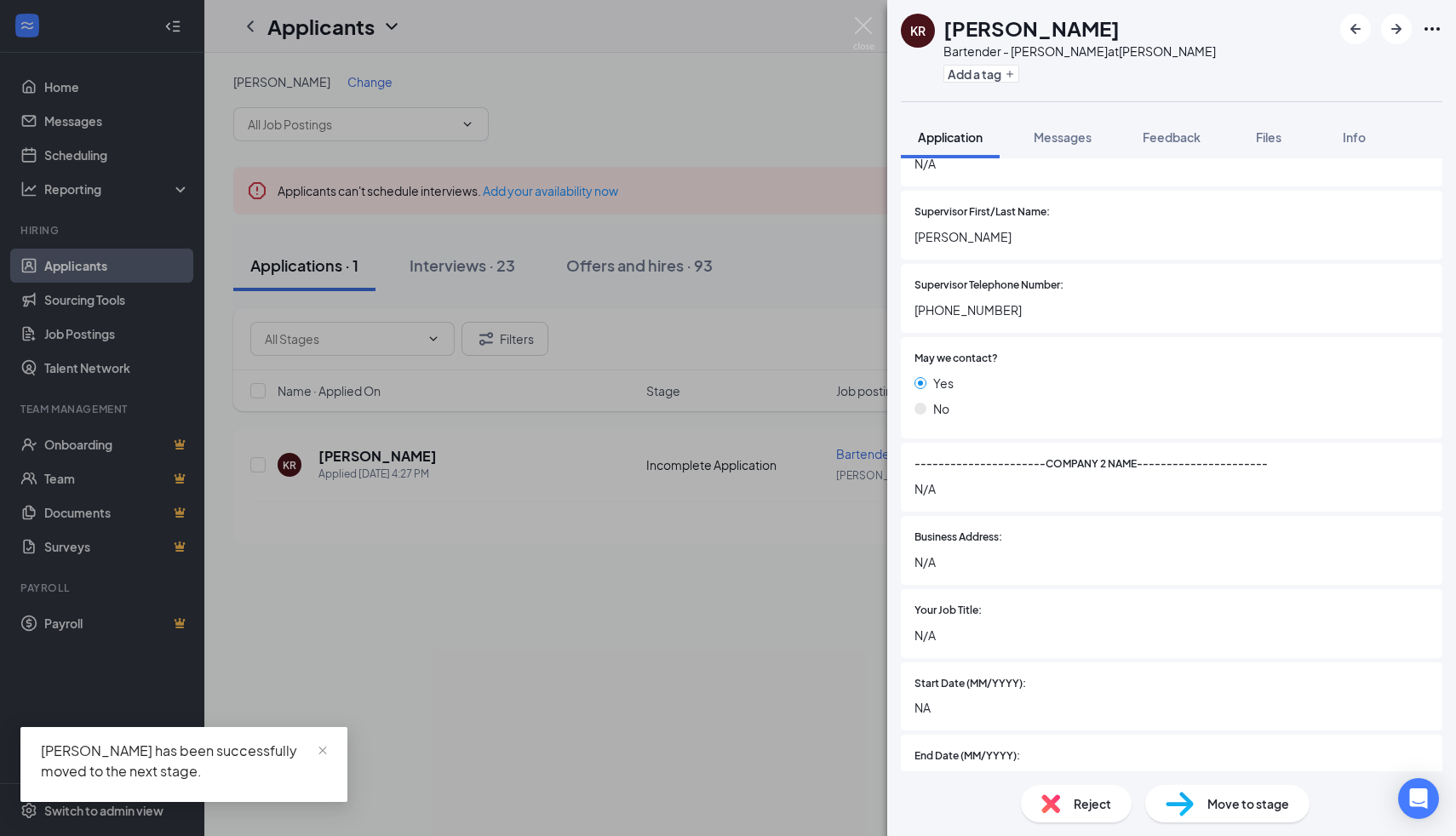
click at [885, 23] on div "KR [PERSON_NAME] Bartender - [PERSON_NAME] at [PERSON_NAME] Add a tag Applicati…" at bounding box center [728, 418] width 1456 height 836
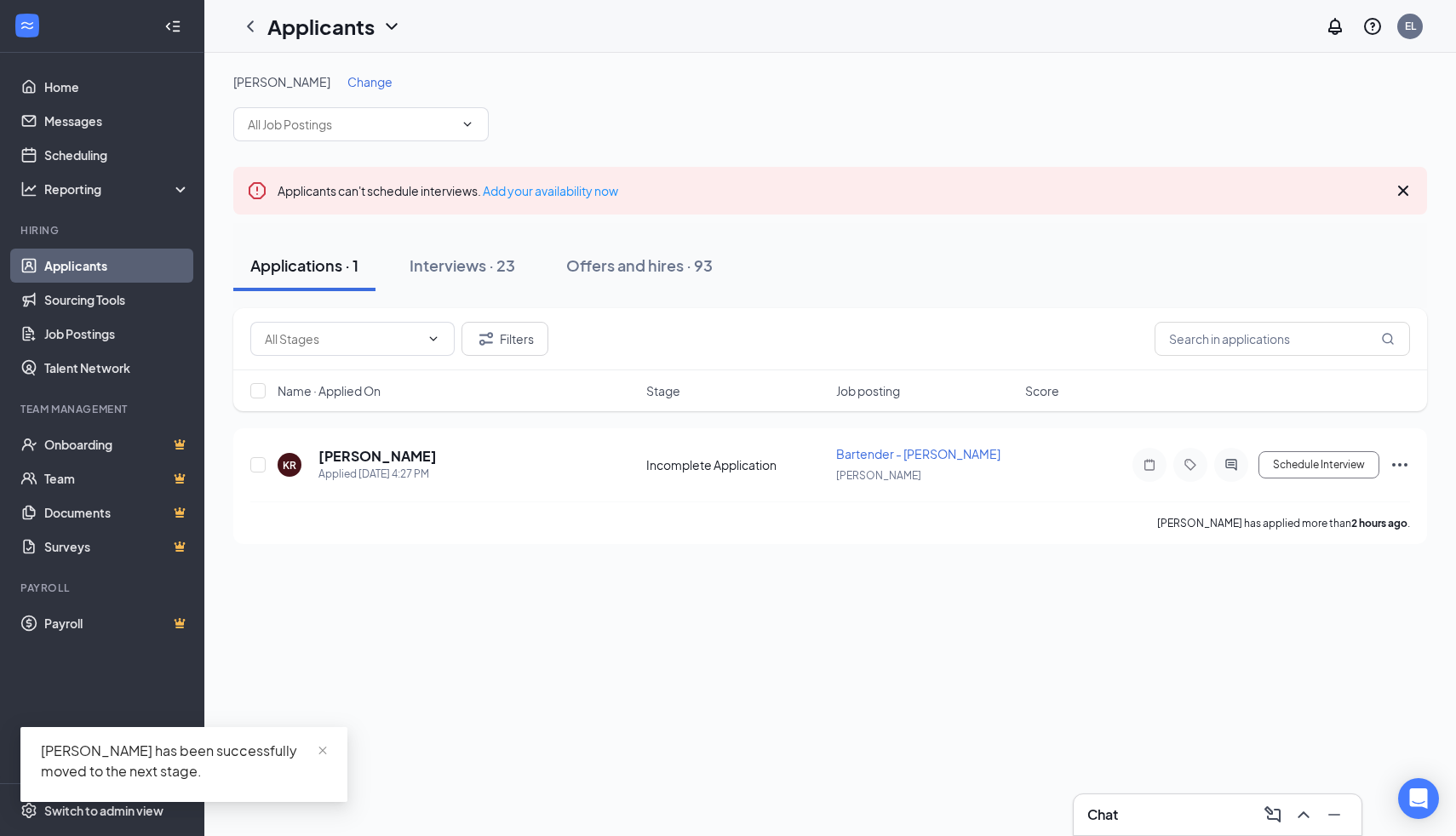
click at [869, 23] on div "Applicants EL" at bounding box center [830, 26] width 1252 height 53
click at [1399, 461] on icon "Ellipses" at bounding box center [1400, 465] width 21 height 21
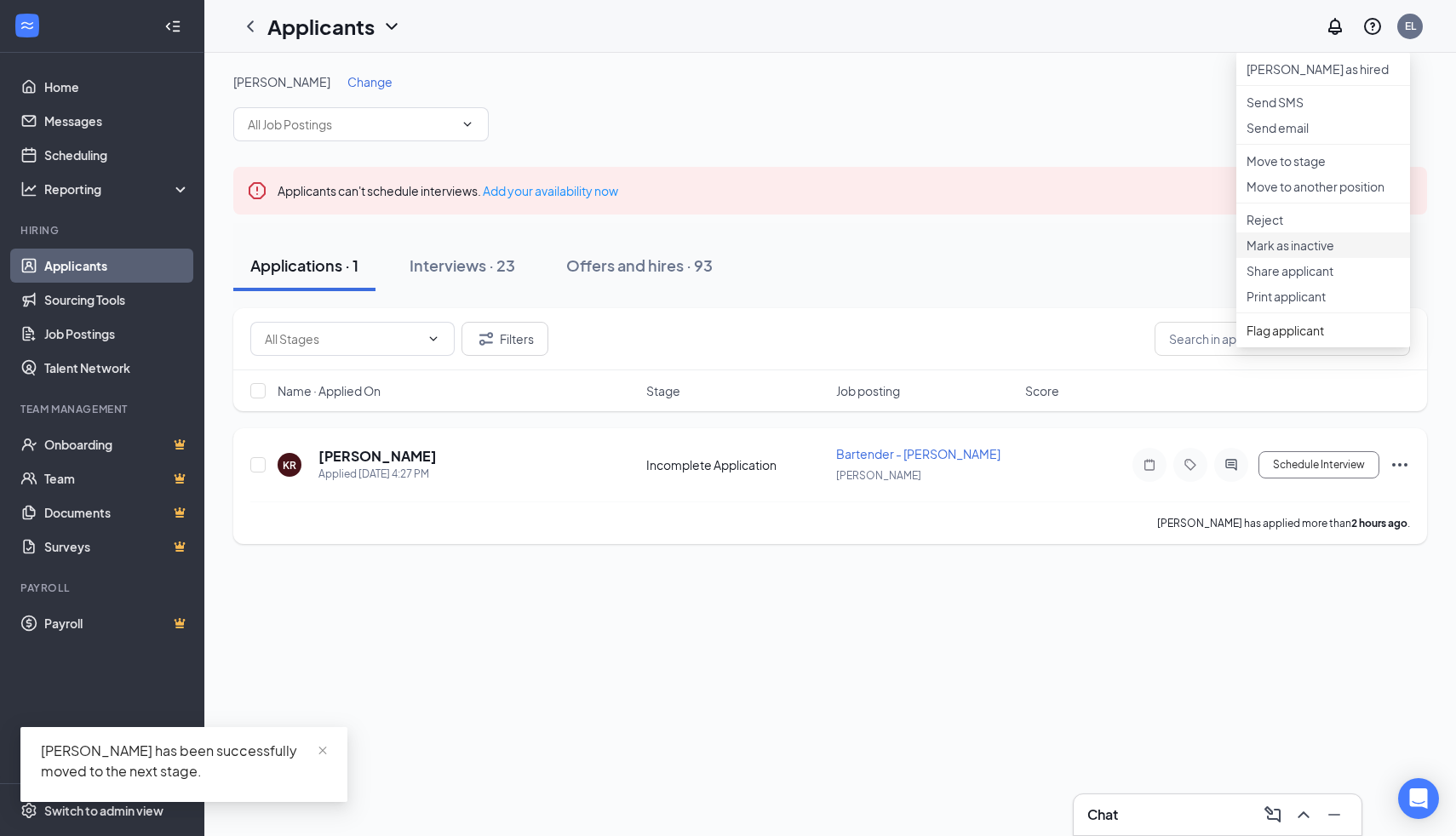
click at [1311, 254] on p "Mark as inactive" at bounding box center [1322, 245] width 153 height 17
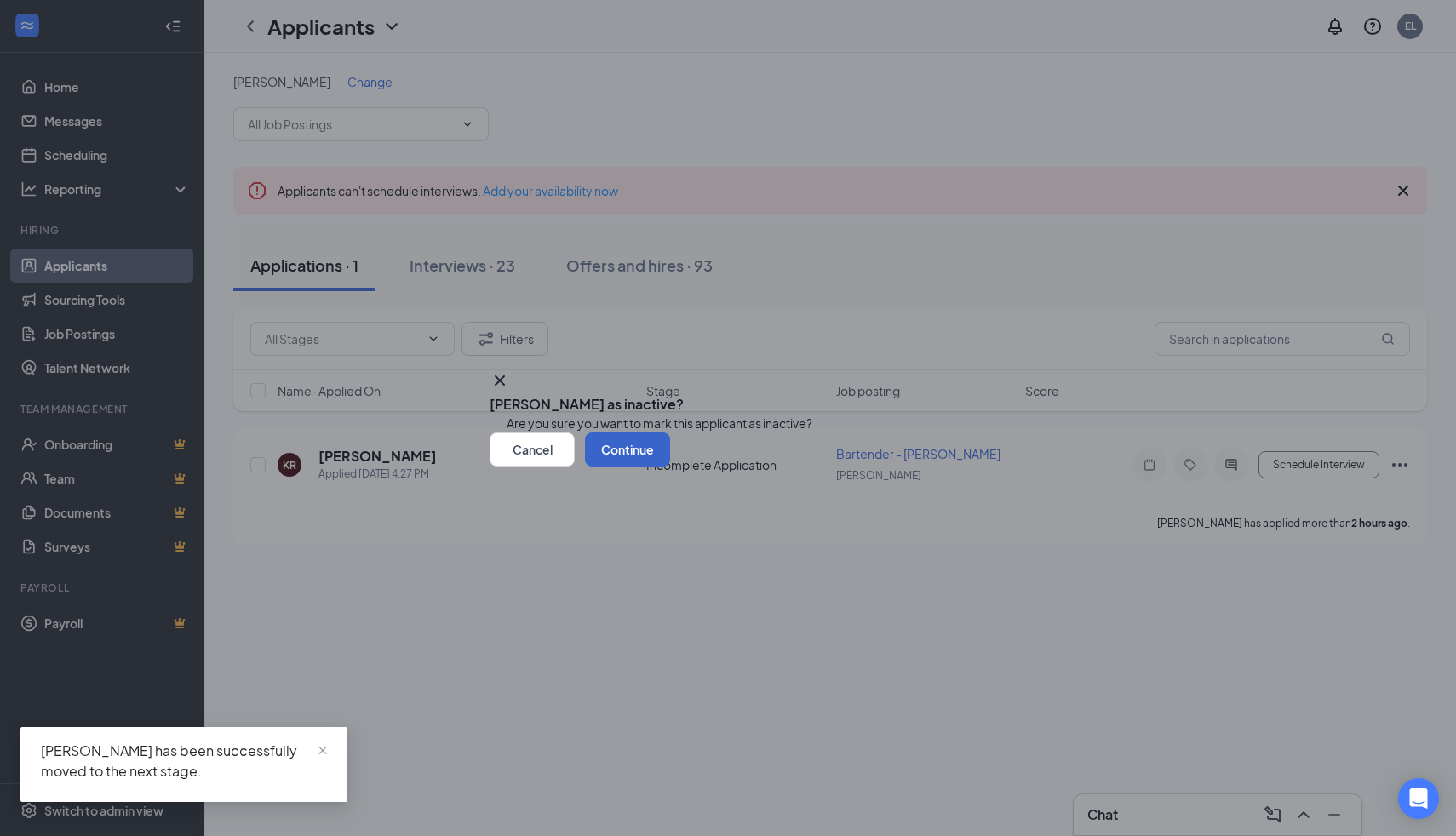
click at [670, 467] on button "Continue" at bounding box center [627, 449] width 85 height 34
